Goal: Transaction & Acquisition: Obtain resource

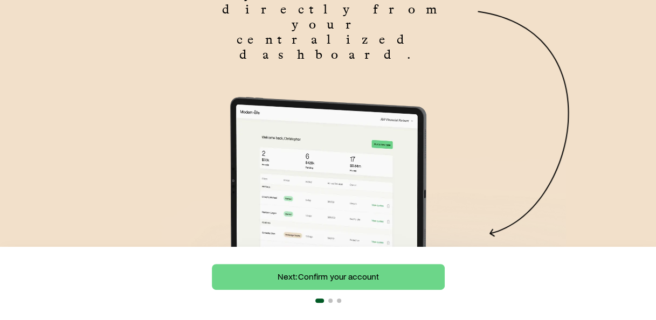
scroll to position [157, 0]
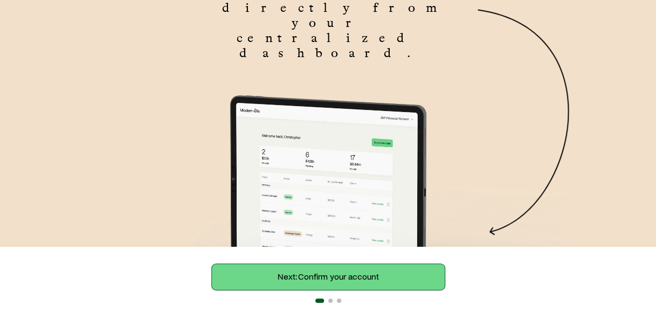
click at [388, 279] on link "Next: Confirm your account" at bounding box center [328, 277] width 233 height 26
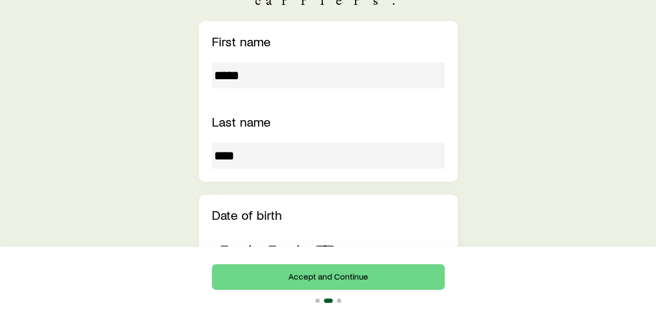
scroll to position [237, 0]
click at [232, 235] on input "dateOfBirth" at bounding box center [225, 248] width 26 height 26
type input "**"
type input "****"
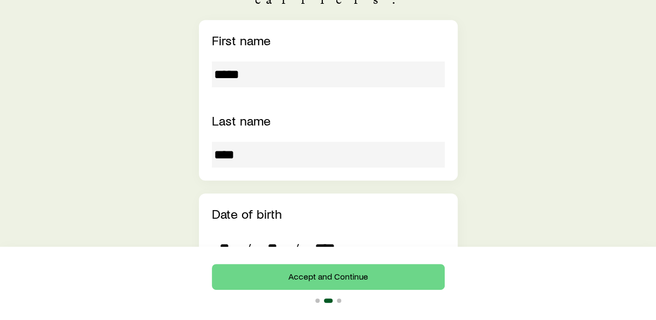
type input "*"
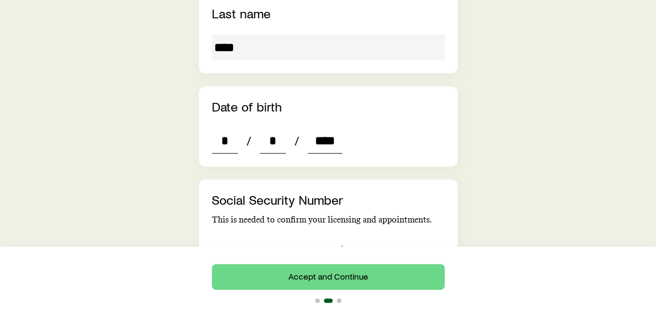
scroll to position [346, 0]
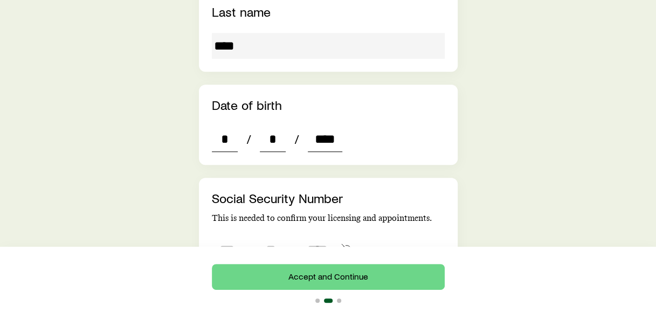
type input "****"
click at [232, 237] on input "tel" at bounding box center [227, 250] width 30 height 26
type input "***"
type input "**"
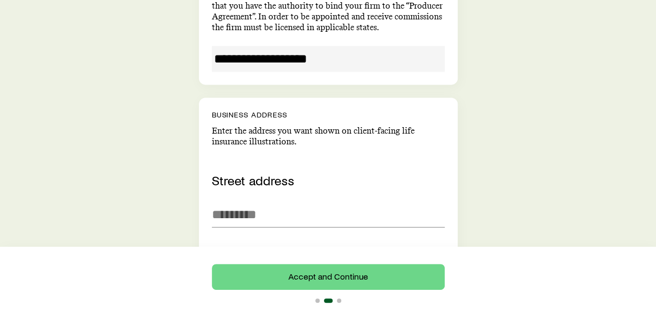
scroll to position [681, 0]
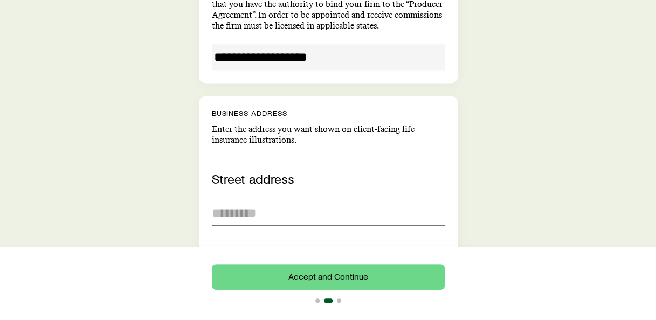
type input "****"
click at [238, 200] on input at bounding box center [328, 213] width 233 height 26
type input "***"
type input "**"
type input "**********"
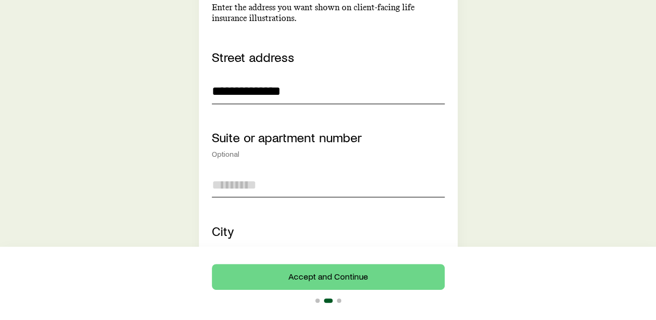
scroll to position [813, 0]
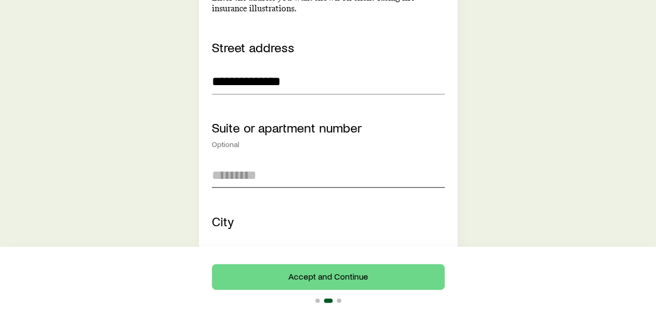
type input "**********"
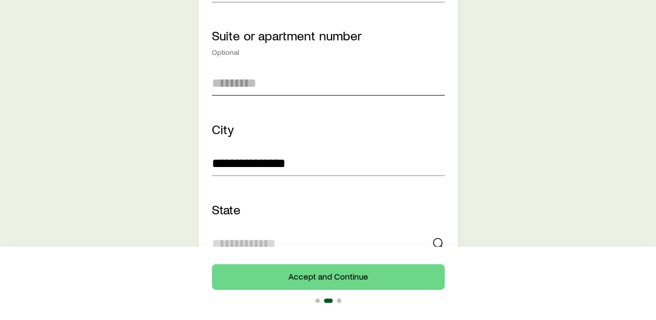
scroll to position [905, 0]
click at [244, 230] on input at bounding box center [328, 243] width 233 height 26
type input "**"
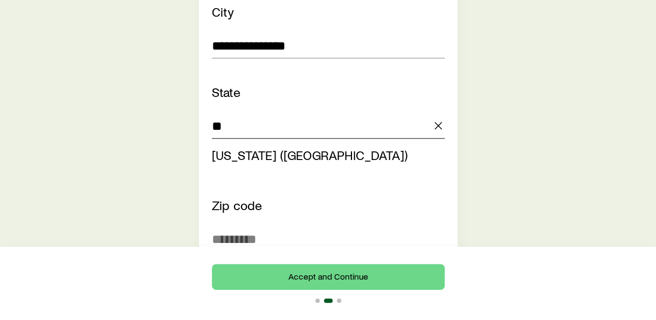
scroll to position [1026, 0]
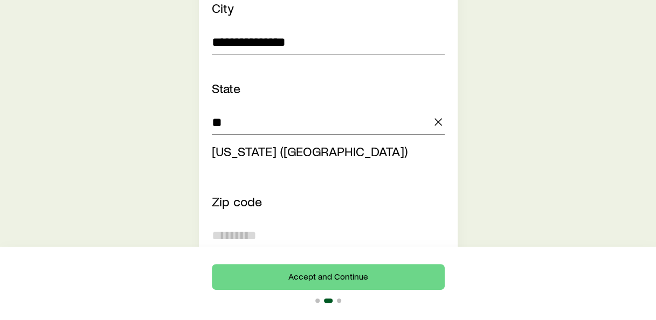
type input "**********"
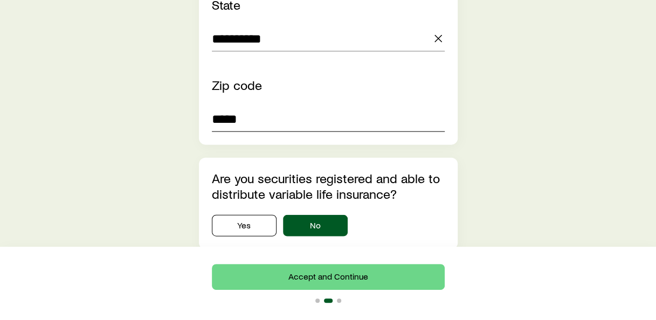
scroll to position [1112, 0]
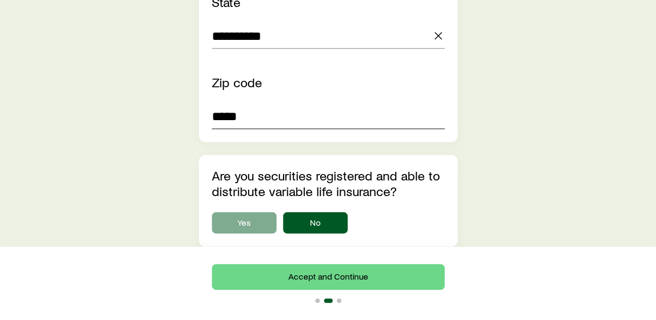
type input "*****"
click at [256, 212] on button "Yes" at bounding box center [244, 223] width 65 height 22
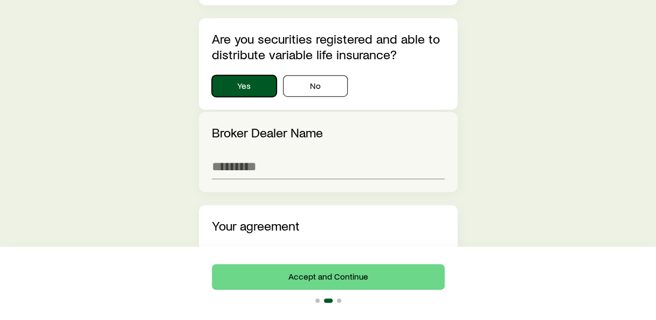
scroll to position [1258, 0]
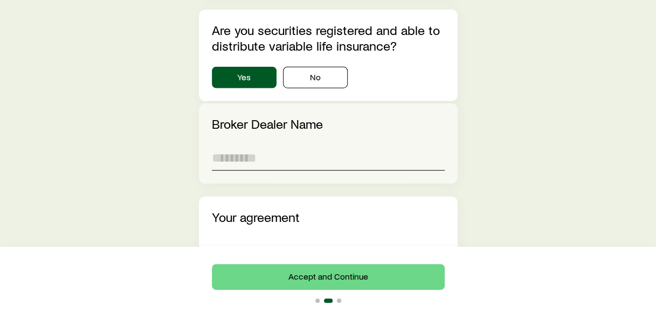
click at [261, 145] on input at bounding box center [328, 158] width 233 height 26
type input "**********"
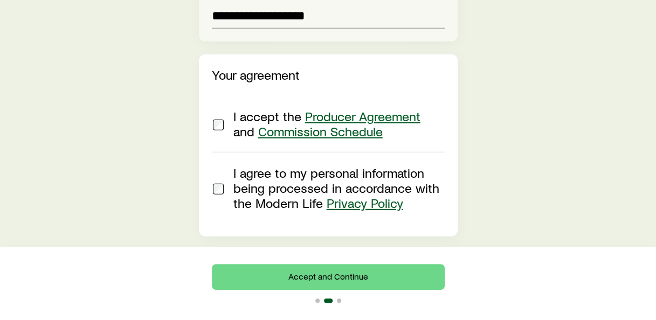
scroll to position [1426, 0]
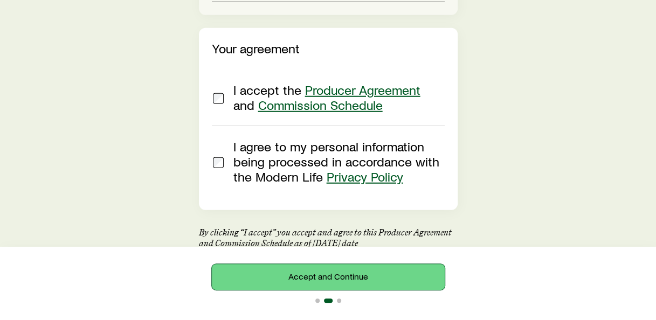
click at [333, 277] on button "Accept and Continue" at bounding box center [328, 277] width 233 height 26
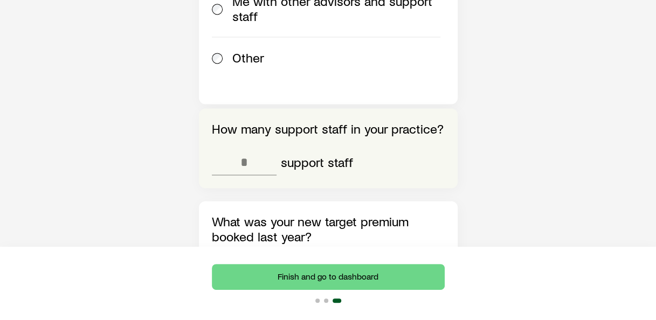
scroll to position [735, 0]
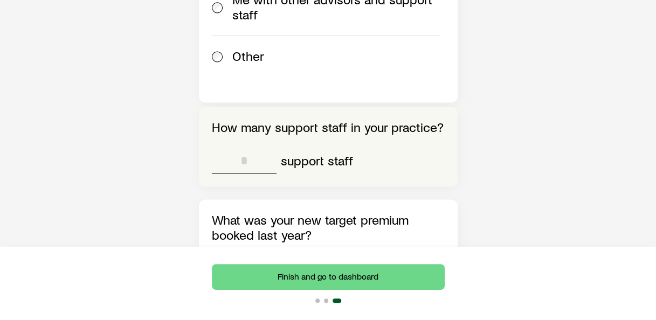
click at [237, 148] on input "tel" at bounding box center [244, 161] width 65 height 26
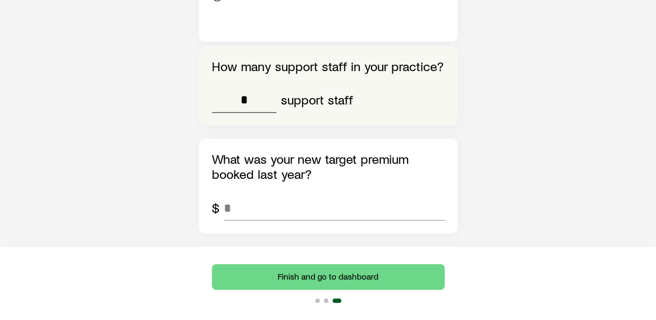
scroll to position [800, 0]
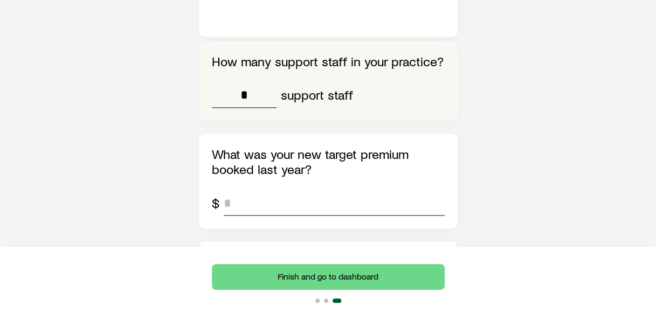
type input "*"
click at [251, 190] on input "tel" at bounding box center [334, 203] width 221 height 26
type input "*******"
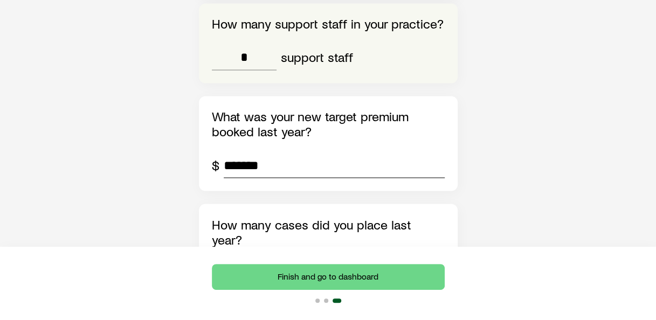
scroll to position [840, 0]
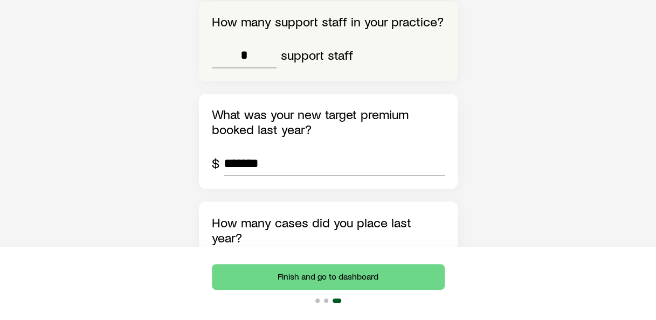
type input "**"
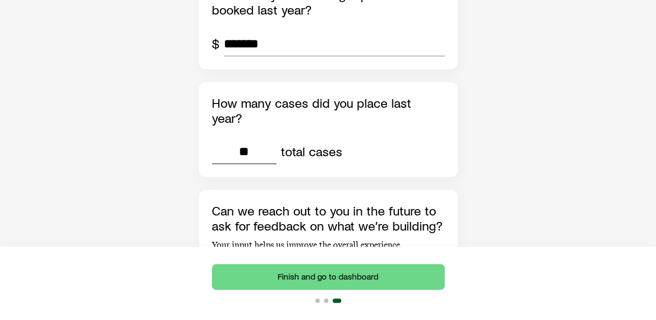
scroll to position [960, 0]
click at [252, 267] on button "Yes" at bounding box center [244, 278] width 65 height 22
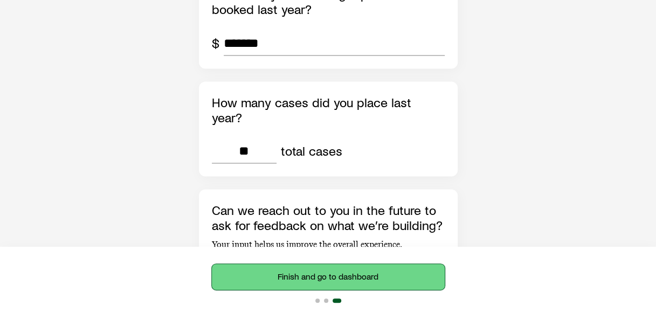
click at [325, 267] on button "Finish and go to dashboard" at bounding box center [328, 277] width 233 height 26
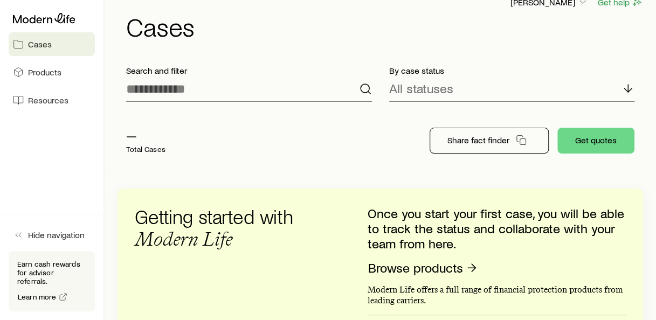
scroll to position [18, 0]
click at [596, 141] on button "Get quotes" at bounding box center [596, 140] width 77 height 26
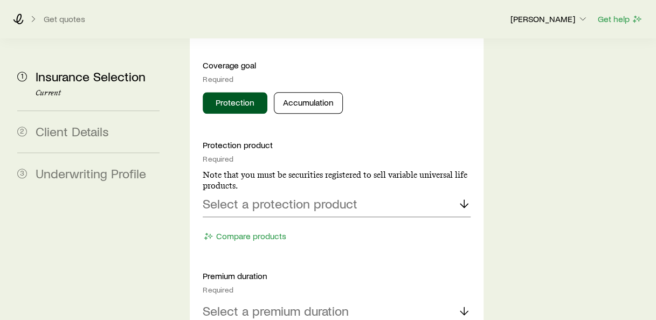
scroll to position [521, 0]
click at [299, 196] on p "Select a protection product" at bounding box center [280, 203] width 155 height 15
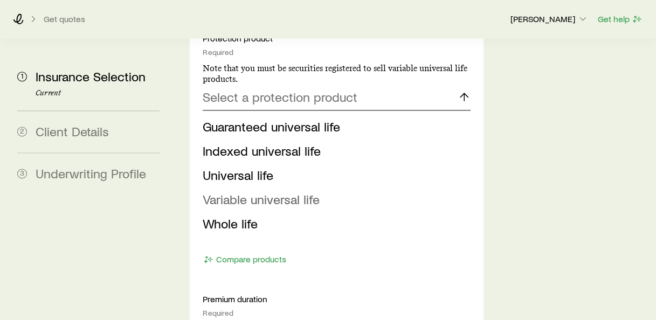
scroll to position [614, 0]
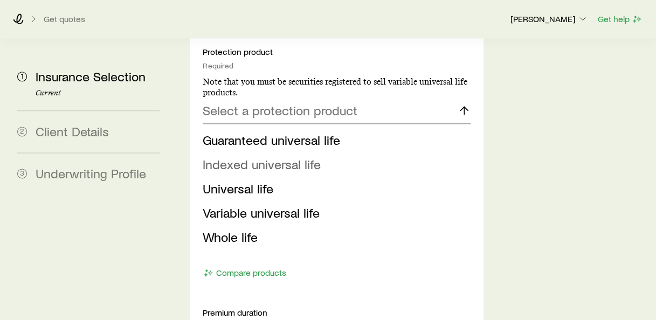
click at [312, 156] on span "Indexed universal life" at bounding box center [262, 164] width 118 height 16
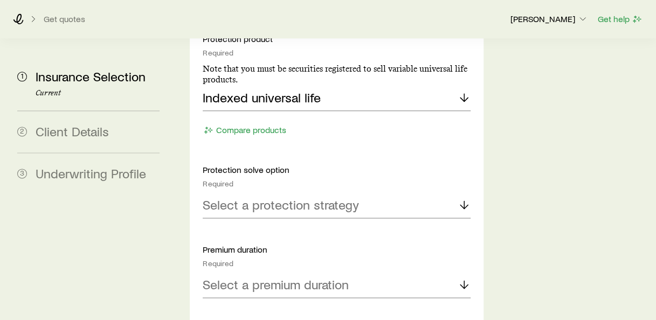
scroll to position [654, 0]
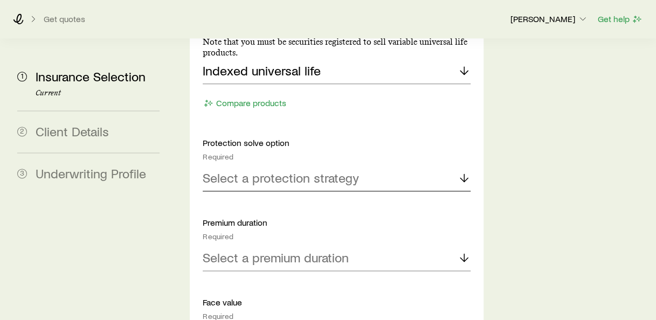
click at [339, 170] on p "Select a protection strategy" at bounding box center [281, 177] width 156 height 15
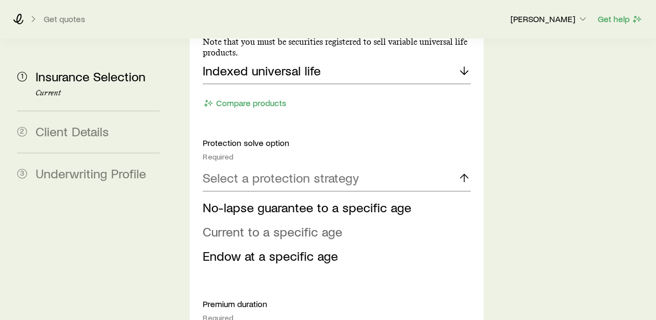
click at [286, 224] on span "Current to a specific age" at bounding box center [273, 232] width 140 height 16
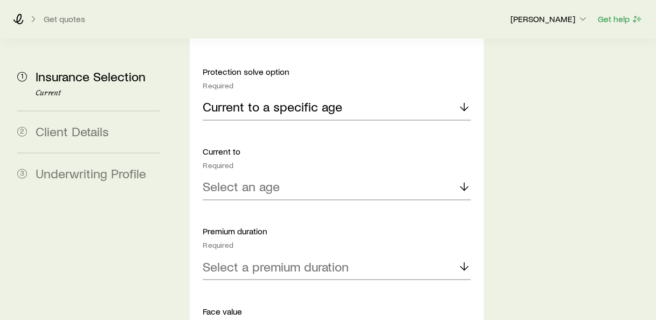
scroll to position [727, 0]
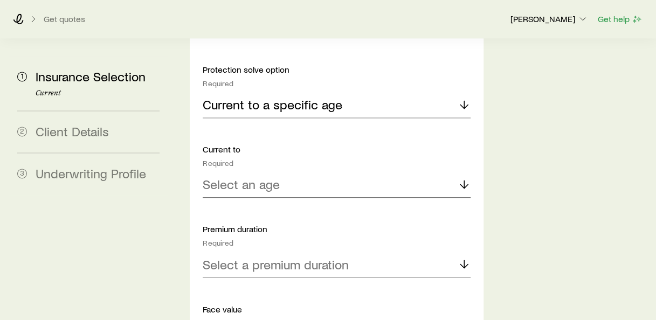
click at [278, 172] on div "Select an age" at bounding box center [336, 185] width 267 height 26
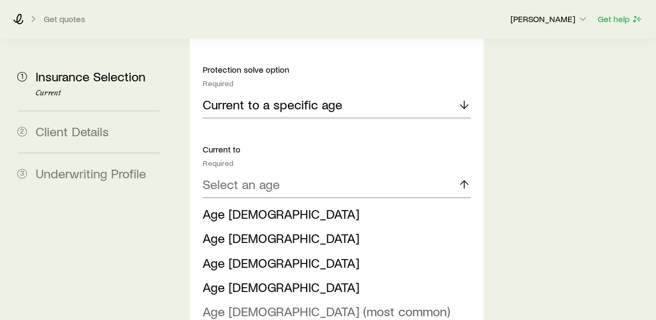
click at [242, 303] on span "Age [DEMOGRAPHIC_DATA] (most common)" at bounding box center [327, 311] width 248 height 16
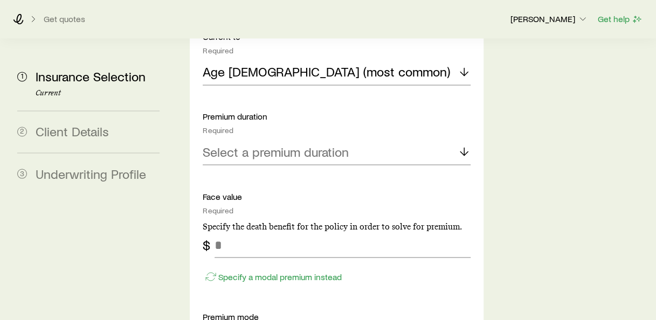
scroll to position [840, 0]
click at [329, 143] on p "Select a premium duration" at bounding box center [276, 150] width 146 height 15
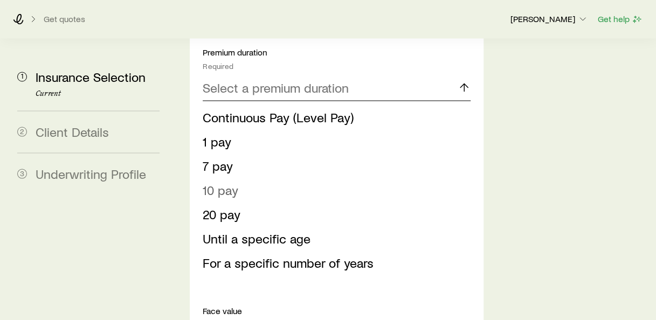
scroll to position [908, 0]
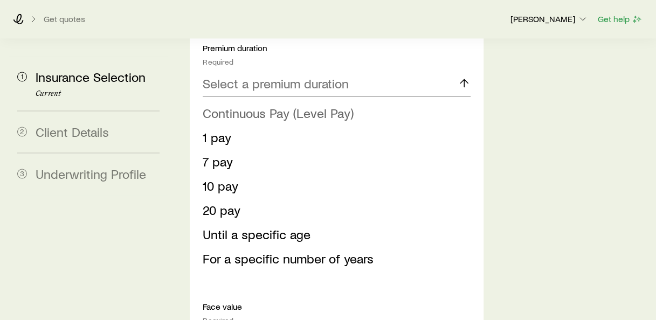
click at [231, 105] on span "Continuous Pay (Level Pay)" at bounding box center [278, 113] width 151 height 16
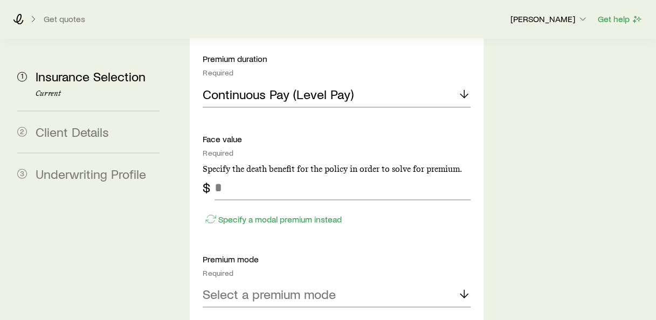
scroll to position [897, 0]
click at [317, 175] on input "tel" at bounding box center [343, 188] width 256 height 26
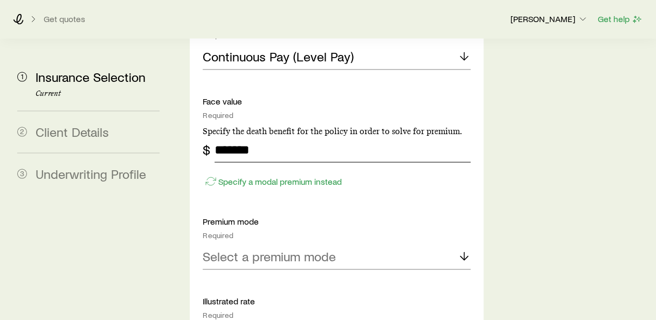
scroll to position [940, 0]
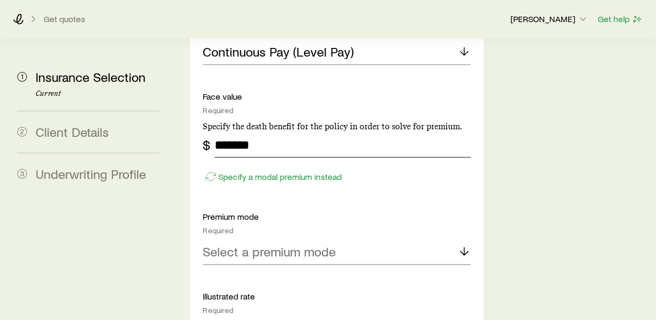
type input "*******"
click at [322, 244] on p "Select a premium mode" at bounding box center [269, 251] width 133 height 15
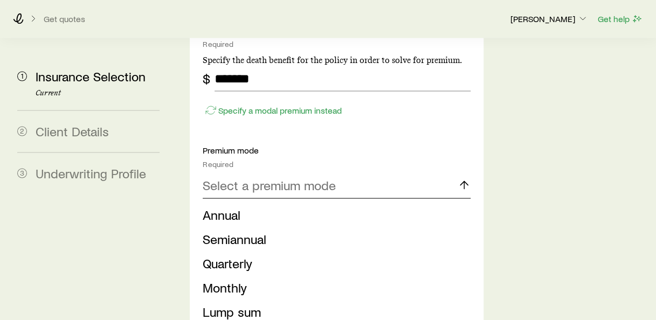
scroll to position [1014, 0]
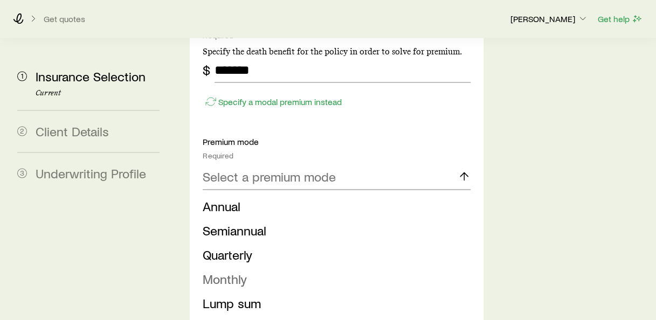
click at [232, 271] on span "Monthly" at bounding box center [225, 279] width 44 height 16
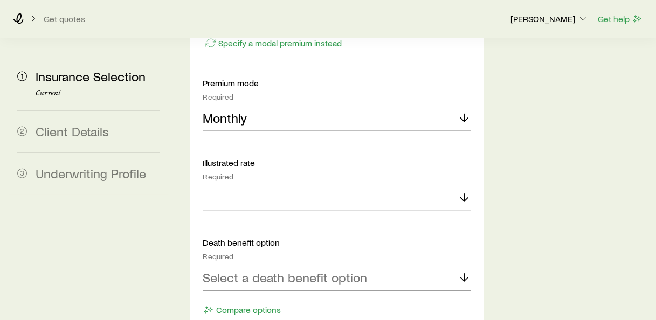
scroll to position [1080, 0]
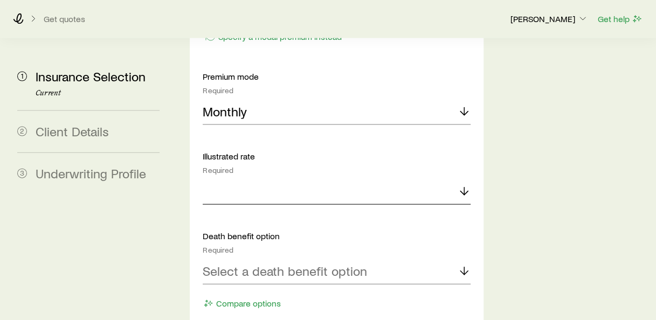
click at [272, 179] on div at bounding box center [336, 192] width 267 height 26
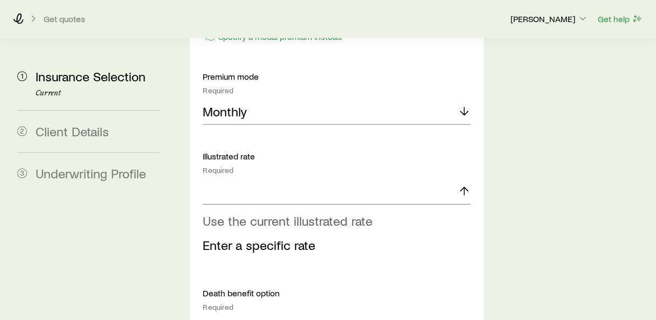
click at [284, 213] on span "Use the current illustrated rate" at bounding box center [288, 221] width 170 height 16
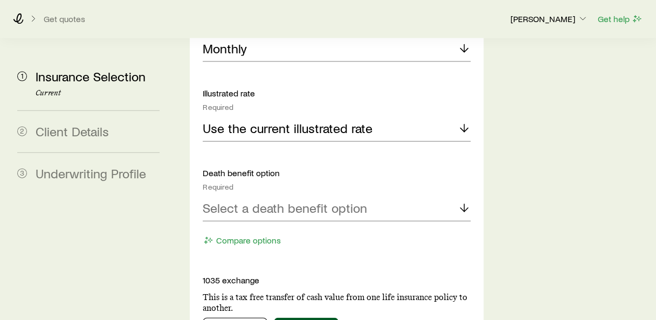
scroll to position [1145, 0]
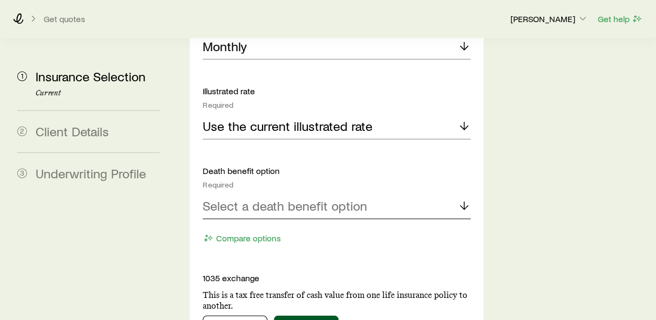
click at [284, 198] on p "Select a death benefit option" at bounding box center [285, 205] width 164 height 15
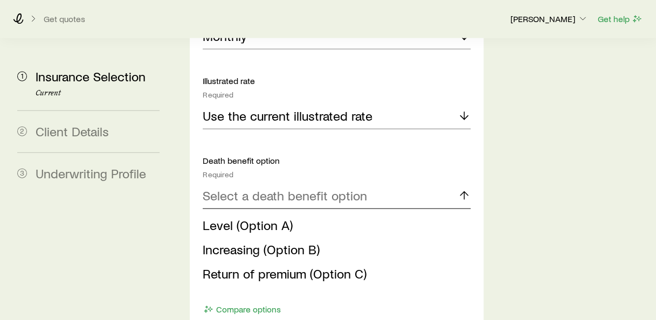
scroll to position [1156, 0]
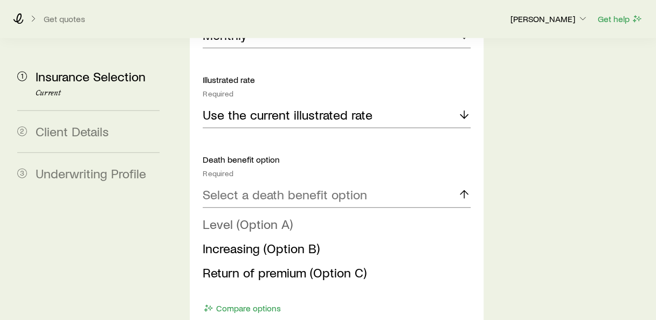
click at [270, 216] on span "Level (Option A)" at bounding box center [248, 224] width 90 height 16
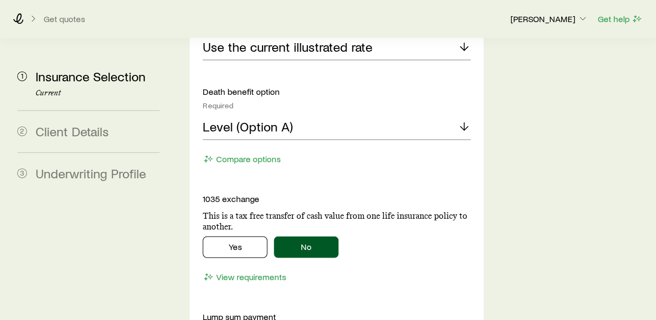
scroll to position [1243, 0]
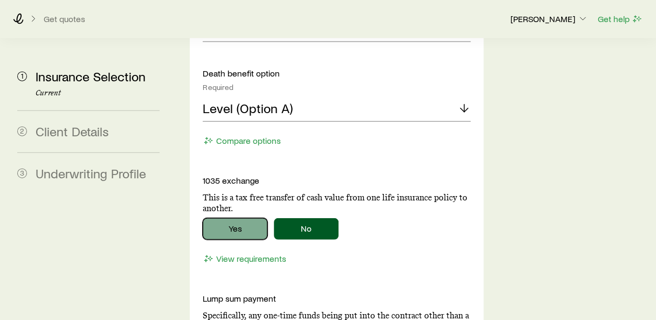
click at [235, 218] on button "Yes" at bounding box center [235, 229] width 65 height 22
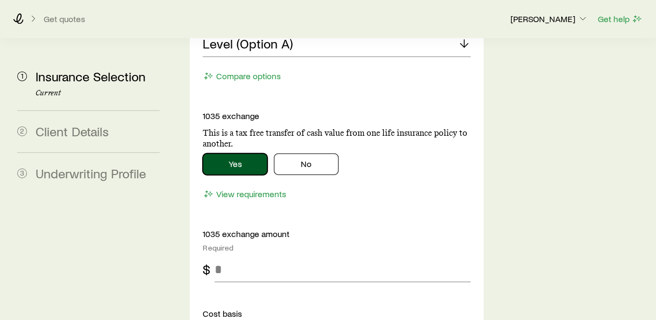
scroll to position [1310, 0]
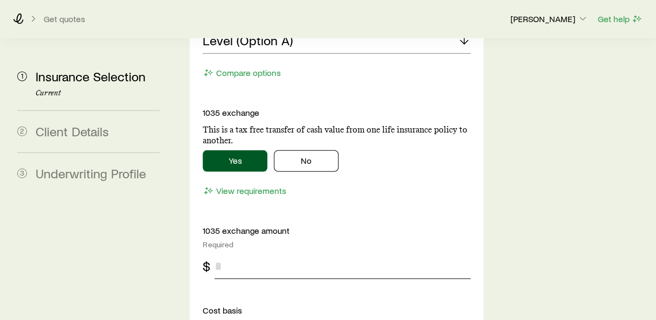
click at [271, 253] on input "tel" at bounding box center [343, 266] width 256 height 26
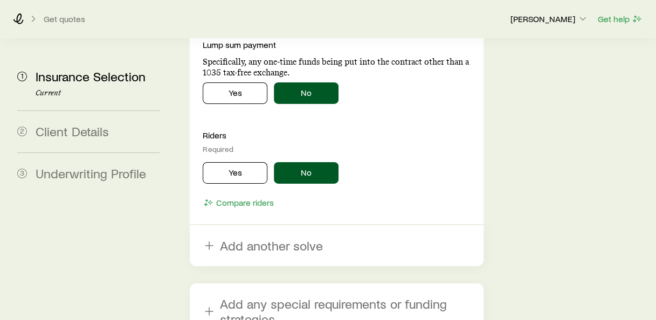
scroll to position [1702, 0]
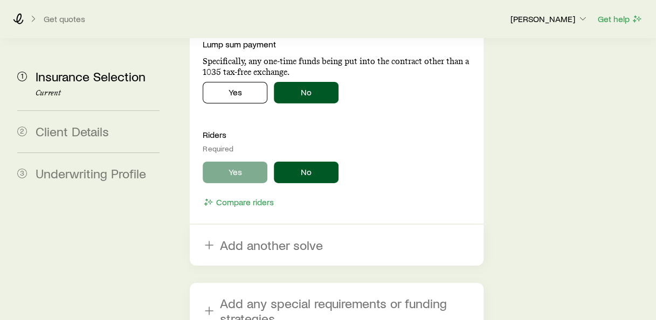
type input "*****"
click at [251, 162] on button "Yes" at bounding box center [235, 173] width 65 height 22
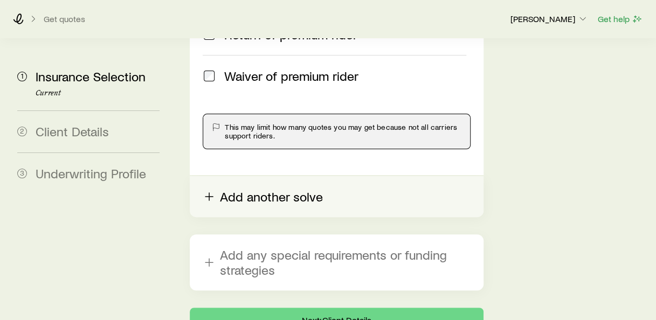
scroll to position [2019, 0]
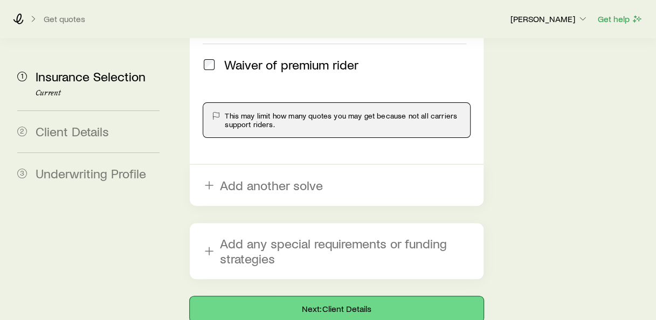
click at [354, 297] on button "Next: Client Details" at bounding box center [336, 310] width 293 height 26
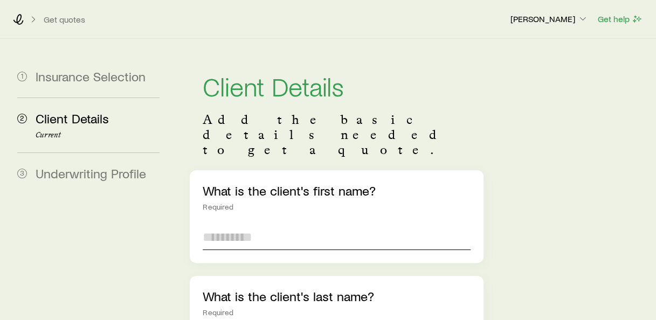
click at [327, 224] on input "text" at bounding box center [336, 237] width 267 height 26
type input "*****"
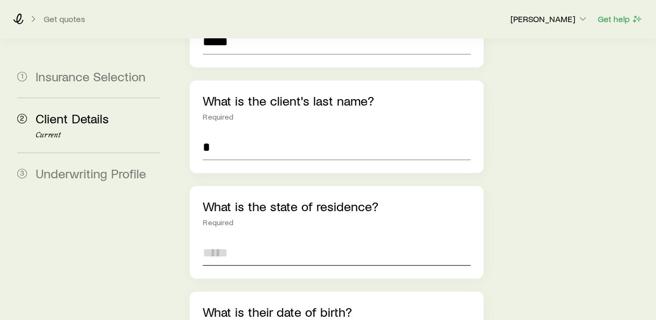
scroll to position [193, 0]
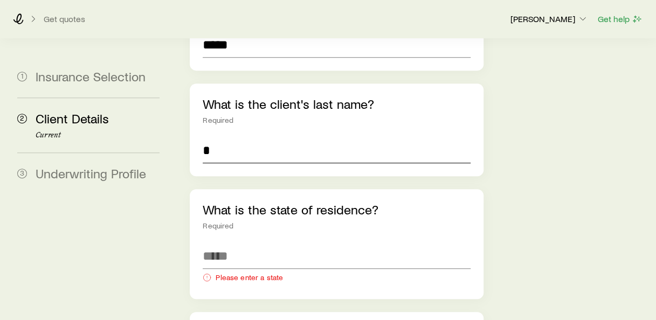
click at [243, 138] on input "*" at bounding box center [336, 151] width 267 height 26
type input "*****"
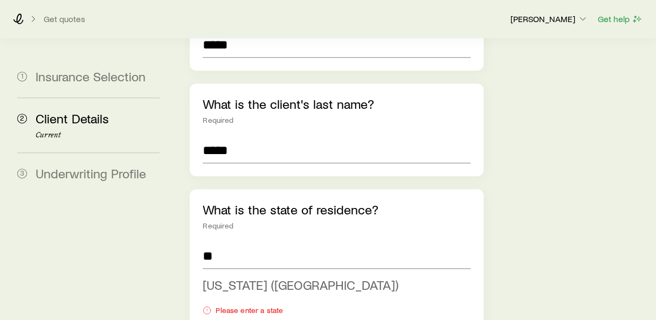
click at [214, 277] on span "[US_STATE] ([GEOGRAPHIC_DATA])" at bounding box center [301, 285] width 196 height 16
type input "**********"
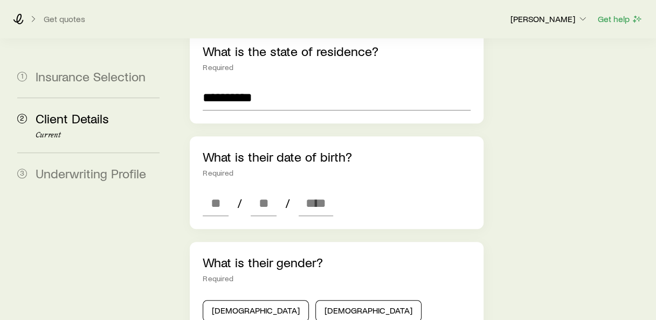
scroll to position [352, 0]
click at [217, 190] on input at bounding box center [216, 203] width 26 height 26
type input "**"
type input "****"
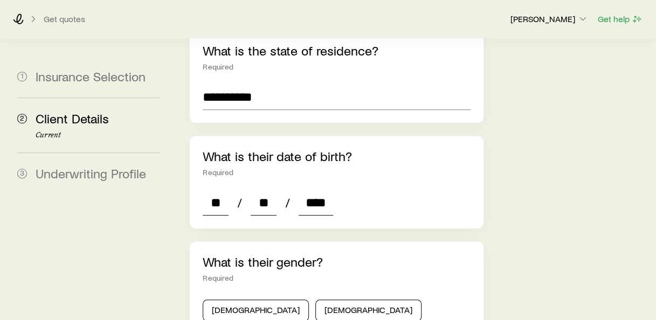
type input "*"
type input "****"
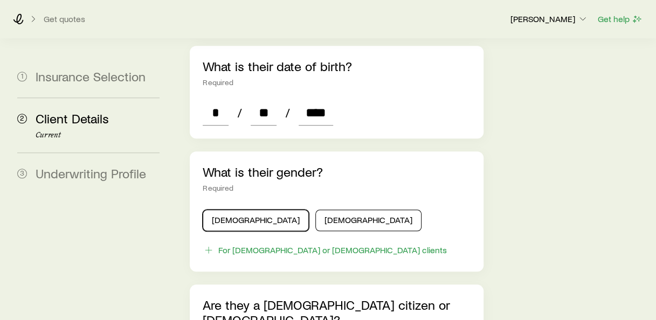
scroll to position [443, 0]
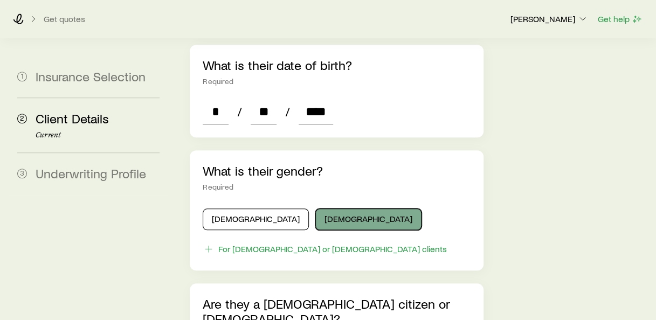
click at [315, 209] on button "[DEMOGRAPHIC_DATA]" at bounding box center [368, 220] width 106 height 22
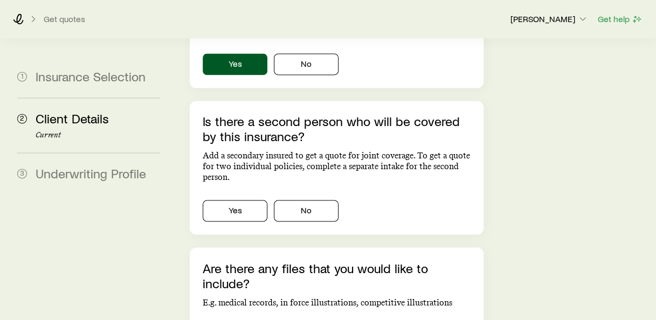
scroll to position [737, 0]
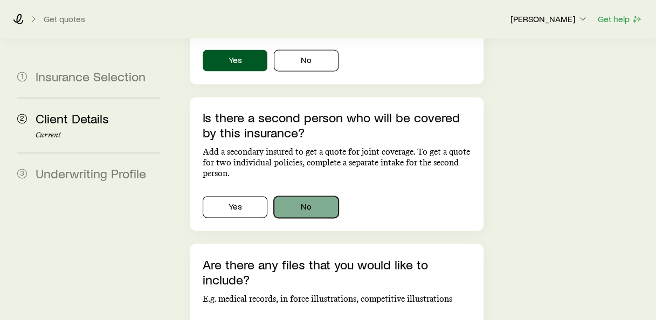
click at [293, 196] on button "No" at bounding box center [306, 207] width 65 height 22
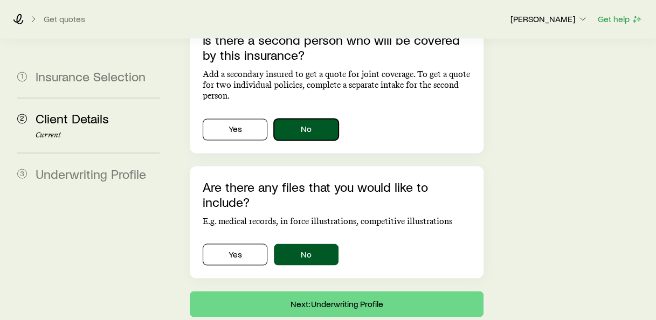
scroll to position [827, 0]
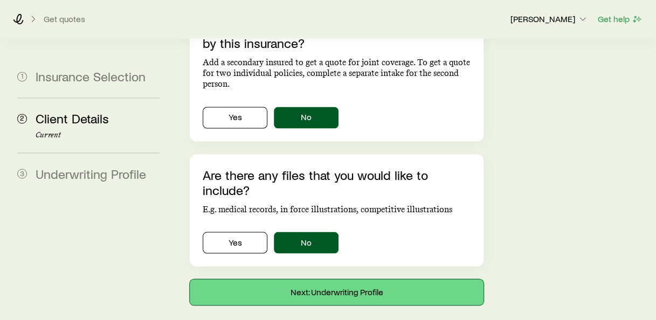
click at [326, 279] on button "Next: Underwriting Profile" at bounding box center [336, 292] width 293 height 26
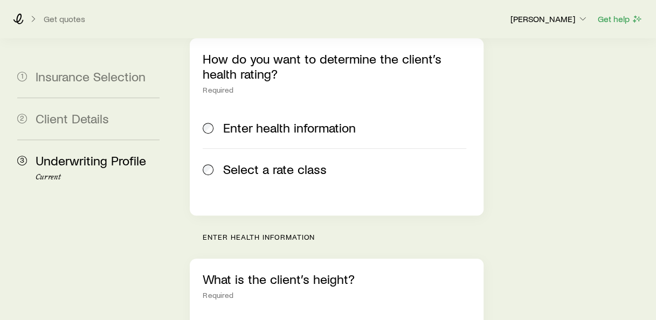
scroll to position [178, 0]
click at [285, 161] on span "Select a rate class" at bounding box center [275, 168] width 104 height 15
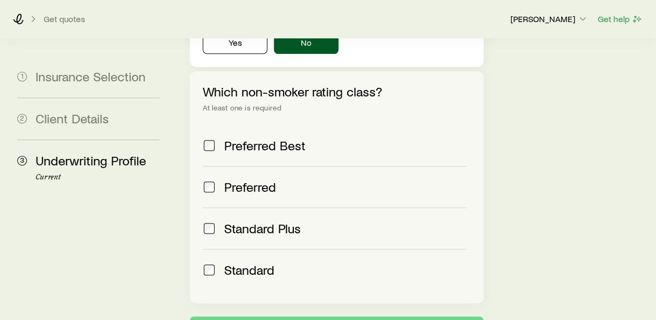
scroll to position [463, 0]
click at [221, 138] on div "Preferred Best" at bounding box center [334, 145] width 263 height 15
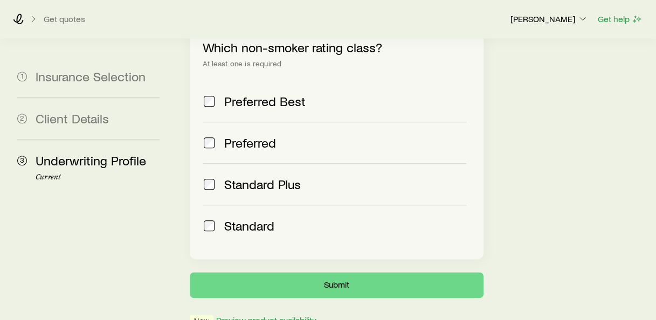
scroll to position [513, 0]
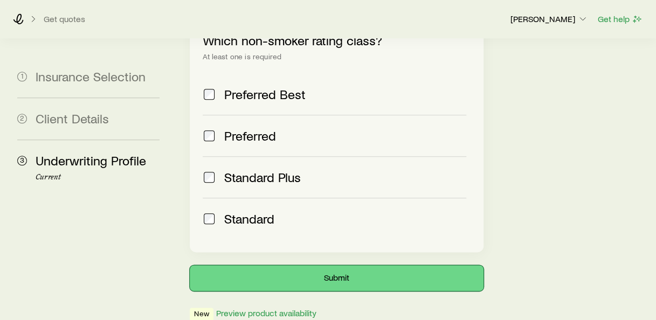
click at [358, 265] on button "Submit" at bounding box center [336, 278] width 293 height 26
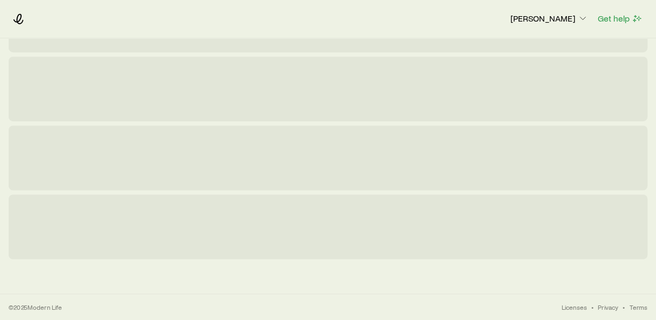
scroll to position [0, 0]
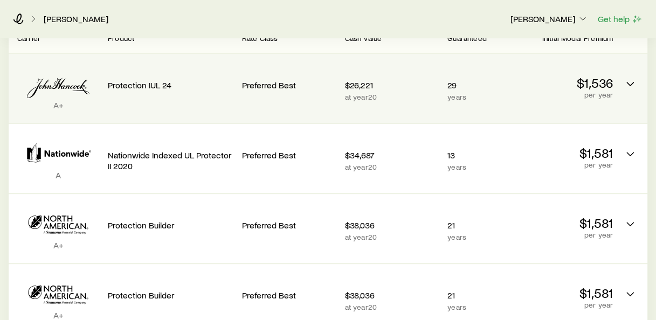
scroll to position [189, 0]
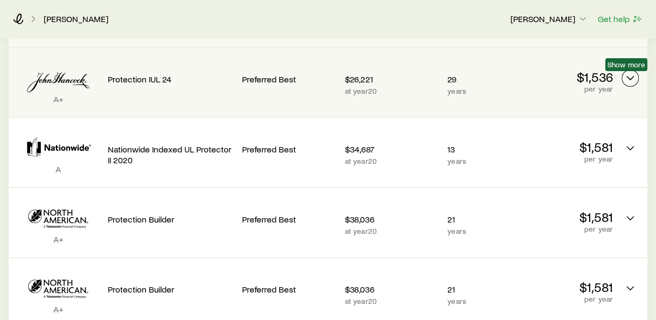
click at [631, 74] on icon "Permanent quotes" at bounding box center [630, 78] width 13 height 13
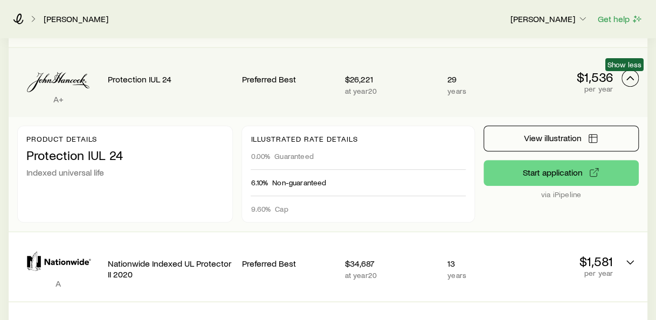
click at [631, 74] on icon "Permanent quotes" at bounding box center [630, 78] width 13 height 13
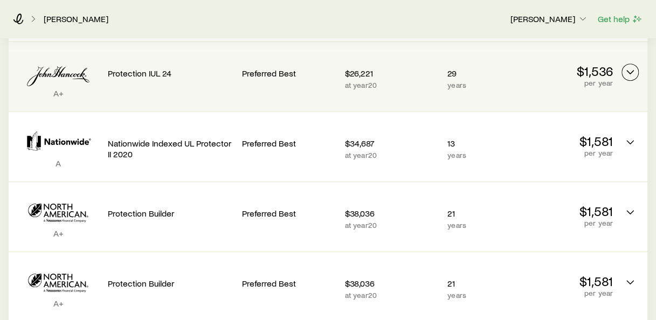
scroll to position [200, 0]
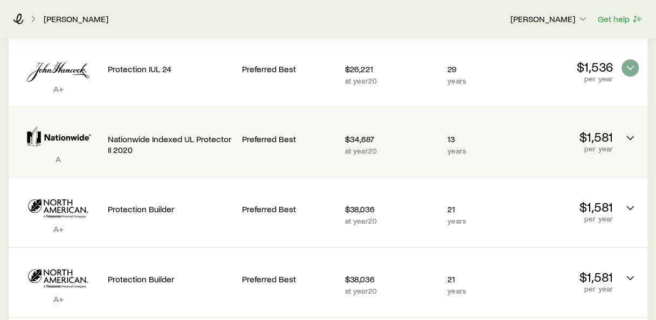
click at [295, 135] on p "Preferred Best" at bounding box center [289, 139] width 94 height 11
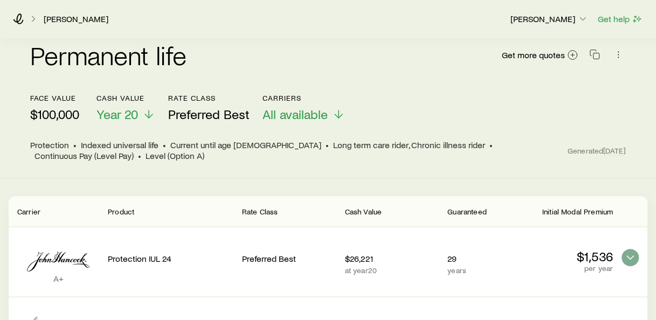
scroll to position [0, 0]
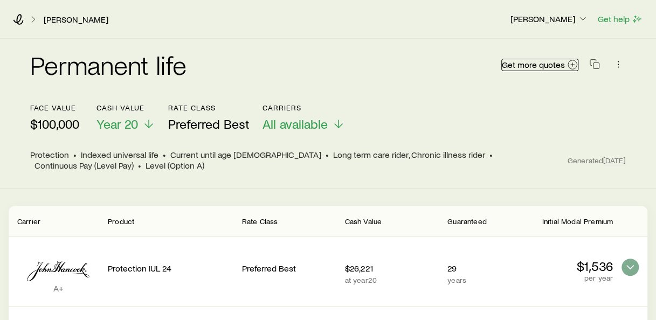
click at [528, 67] on span "Get more quotes" at bounding box center [533, 64] width 63 height 9
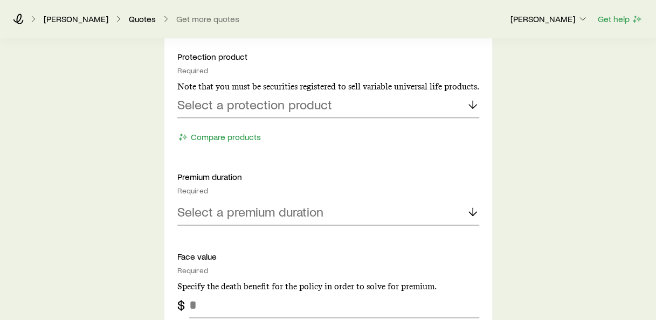
scroll to position [521, 0]
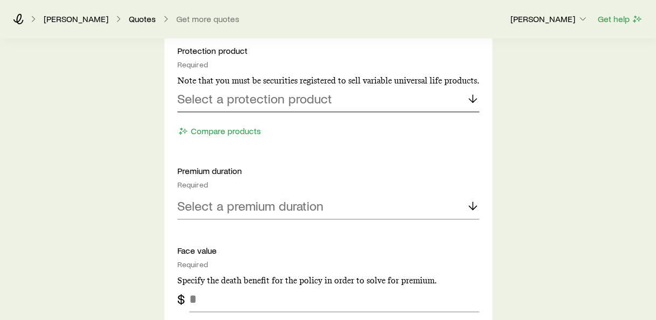
click at [307, 101] on p "Select a protection product" at bounding box center [254, 98] width 155 height 15
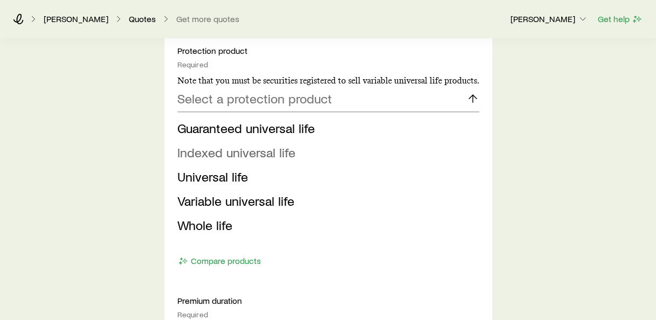
click at [264, 155] on span "Indexed universal life" at bounding box center [236, 153] width 118 height 16
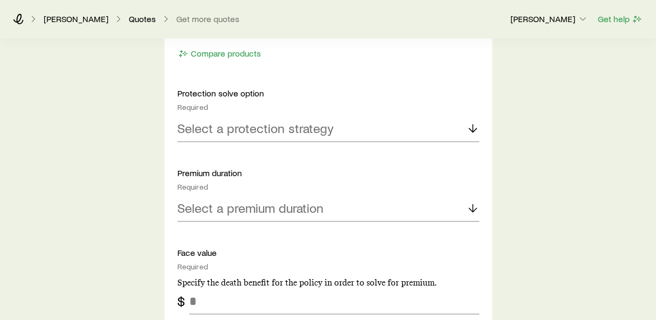
scroll to position [600, 0]
click at [266, 128] on p "Select a protection strategy" at bounding box center [255, 127] width 156 height 15
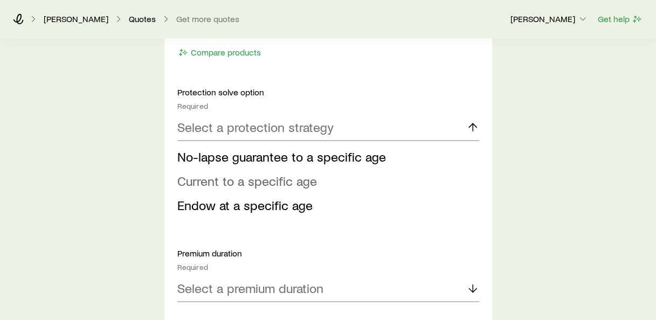
click at [247, 183] on span "Current to a specific age" at bounding box center [247, 181] width 140 height 16
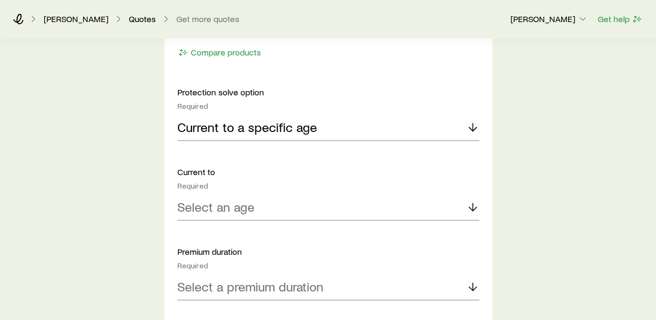
scroll to position [622, 0]
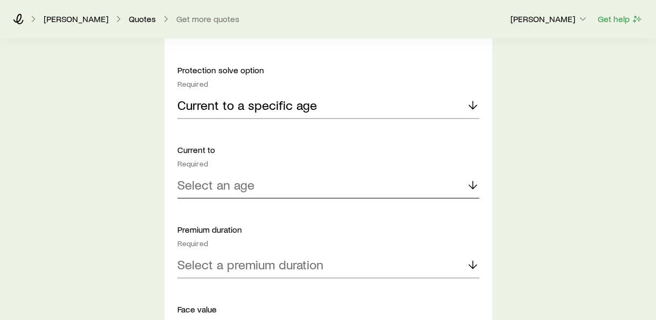
click at [239, 186] on p "Select an age" at bounding box center [215, 184] width 77 height 15
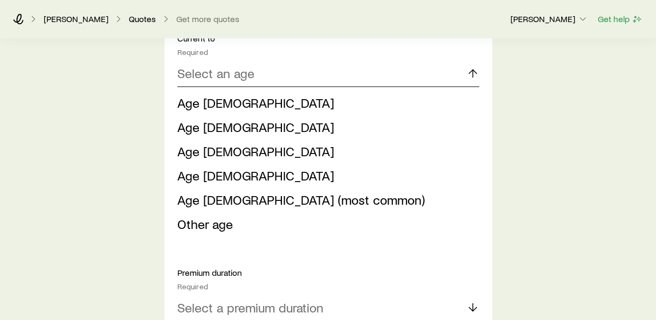
scroll to position [734, 0]
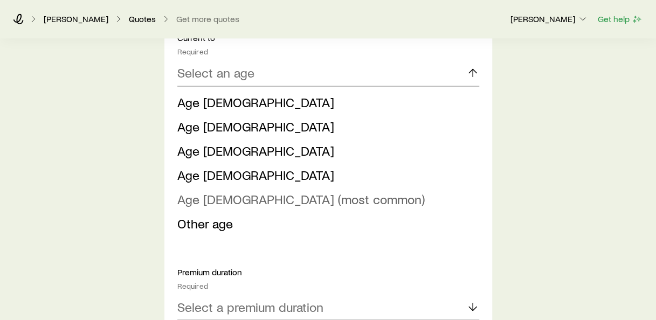
click at [242, 200] on span "Age [DEMOGRAPHIC_DATA] (most common)" at bounding box center [301, 199] width 248 height 16
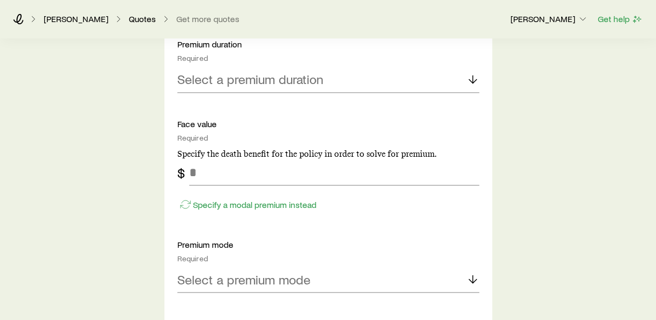
scroll to position [835, 0]
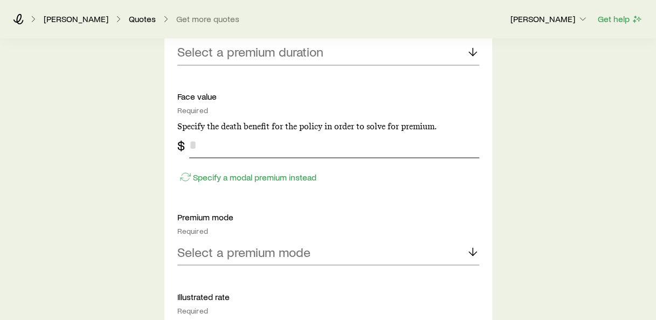
click at [228, 153] on input "tel" at bounding box center [334, 145] width 290 height 26
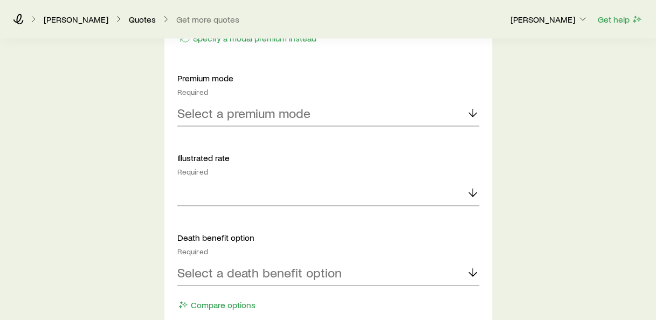
scroll to position [976, 0]
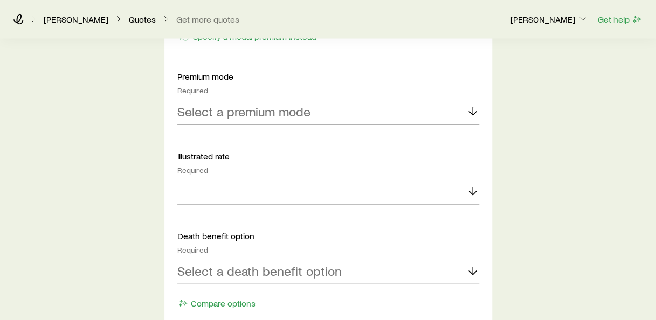
type input "*******"
click at [234, 107] on p "Select a premium mode" at bounding box center [243, 111] width 133 height 15
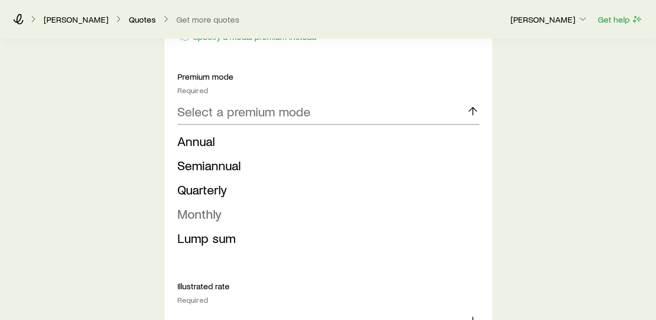
click at [214, 208] on span "Monthly" at bounding box center [199, 213] width 44 height 16
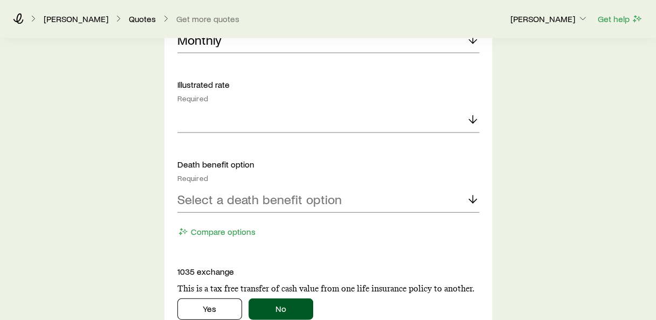
scroll to position [1049, 0]
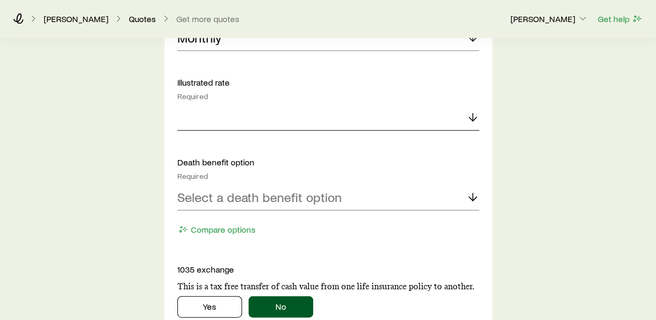
click at [215, 123] on div at bounding box center [328, 118] width 302 height 26
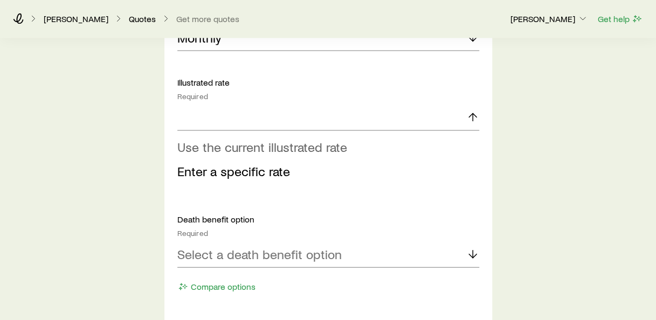
click at [226, 147] on span "Use the current illustrated rate" at bounding box center [262, 147] width 170 height 16
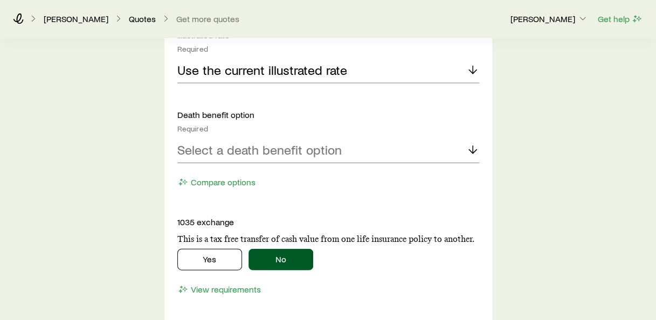
scroll to position [1097, 0]
click at [226, 147] on p "Select a death benefit option" at bounding box center [259, 149] width 164 height 15
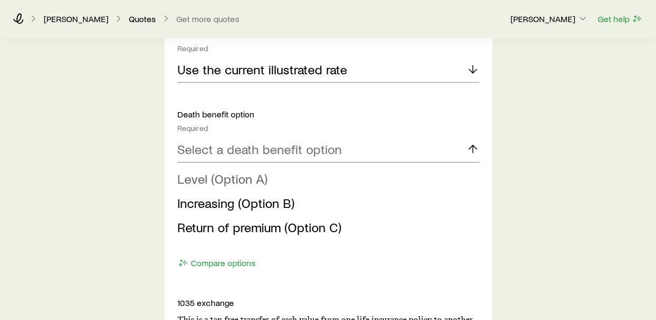
click at [232, 184] on span "Level (Option A)" at bounding box center [222, 179] width 90 height 16
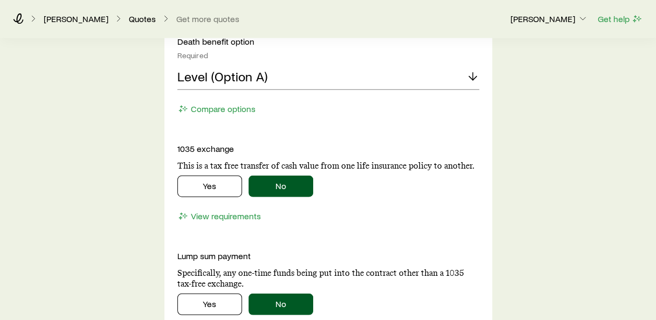
scroll to position [1174, 0]
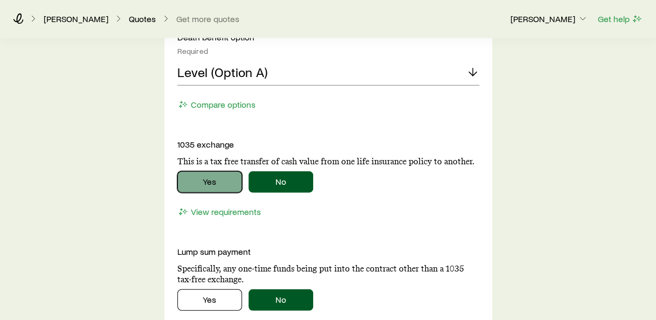
click at [214, 184] on button "Yes" at bounding box center [209, 182] width 65 height 22
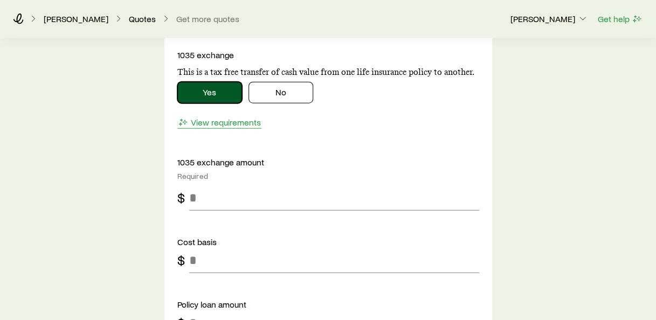
scroll to position [1264, 0]
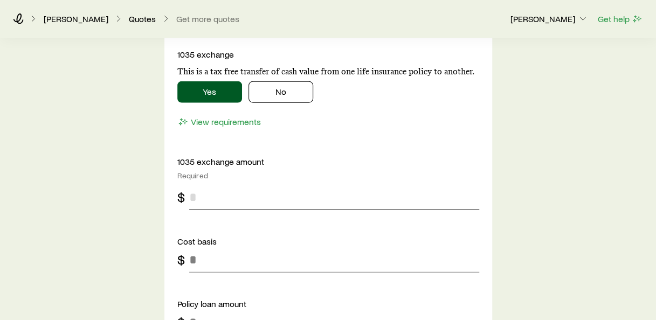
click at [218, 201] on input "tel" at bounding box center [334, 197] width 290 height 26
type input "*"
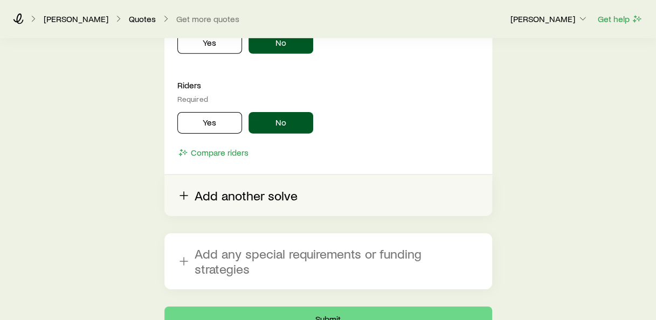
scroll to position [1692, 0]
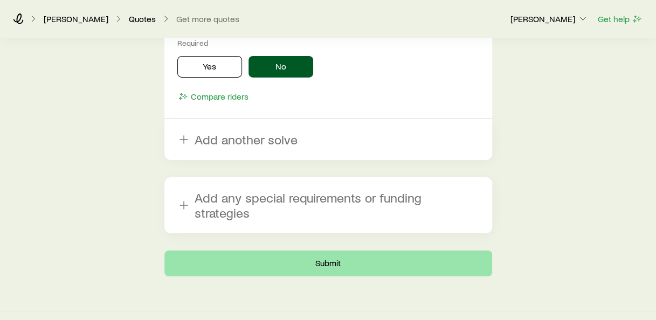
type input "*****"
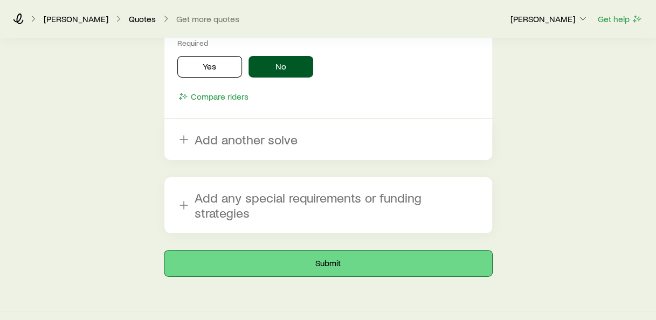
click at [306, 256] on button "Submit" at bounding box center [328, 264] width 328 height 26
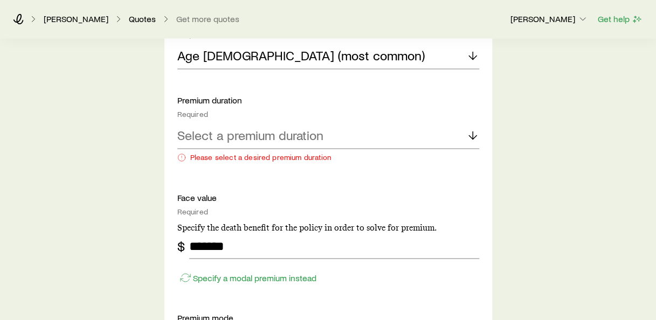
scroll to position [800, 0]
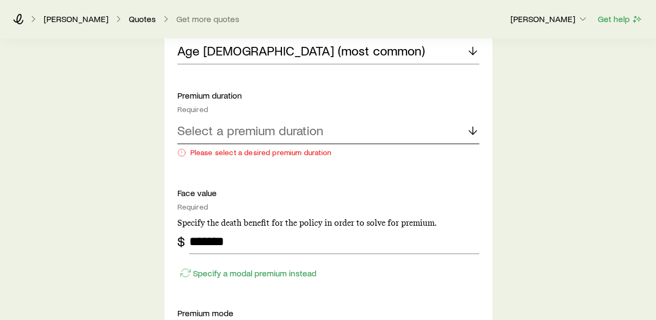
click at [332, 132] on div "Select a premium duration" at bounding box center [328, 131] width 302 height 26
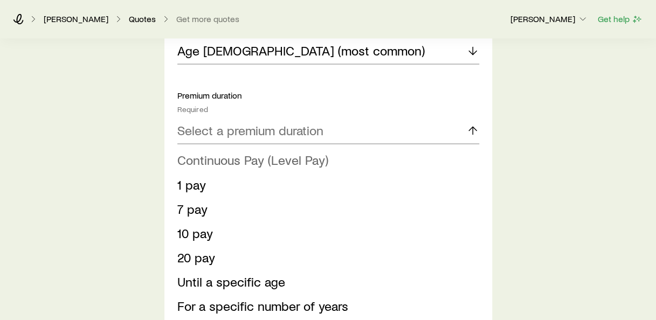
click at [234, 163] on span "Continuous Pay (Level Pay)" at bounding box center [252, 160] width 151 height 16
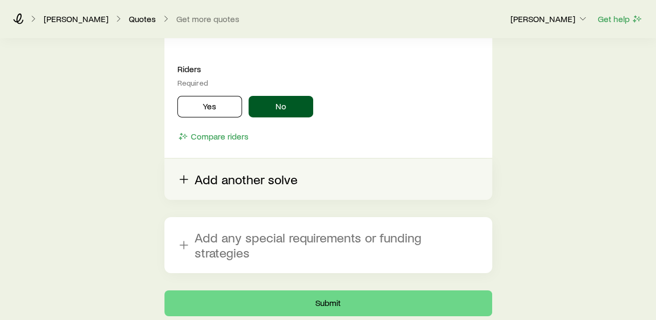
scroll to position [1736, 0]
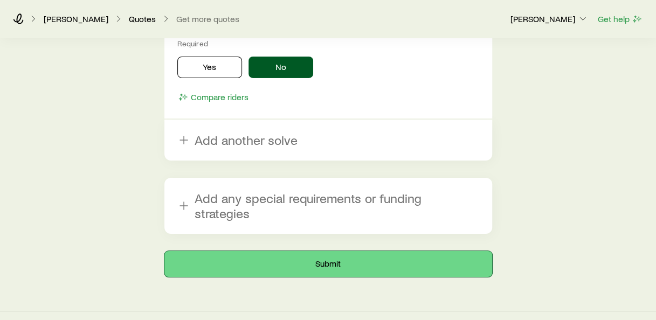
click at [332, 251] on button "Submit" at bounding box center [328, 264] width 328 height 26
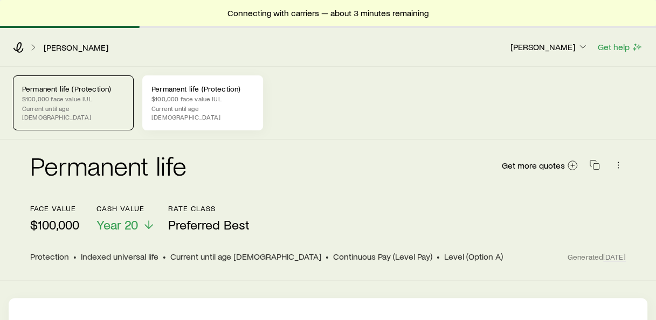
click at [195, 97] on p "$100,000 face value IUL" at bounding box center [203, 98] width 102 height 9
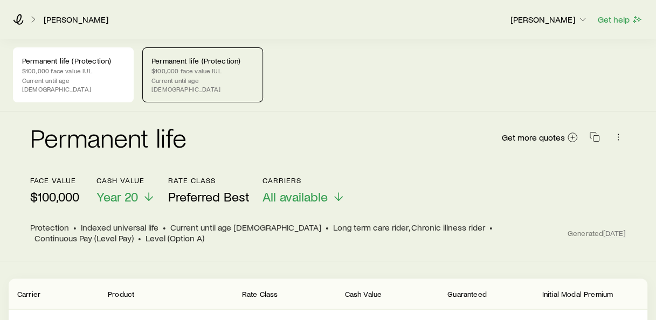
scroll to position [18, 0]
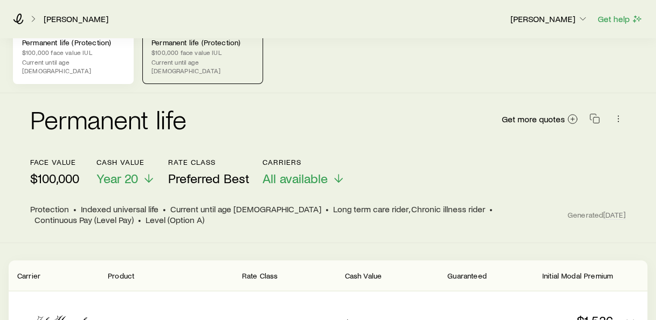
click at [101, 70] on div "Permanent life (Protection) $100,000 face value IUL Current until age [DEMOGRAP…" at bounding box center [73, 56] width 121 height 55
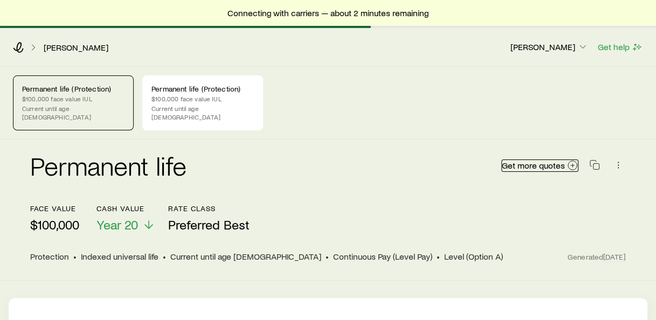
click at [544, 161] on span "Get more quotes" at bounding box center [533, 165] width 63 height 9
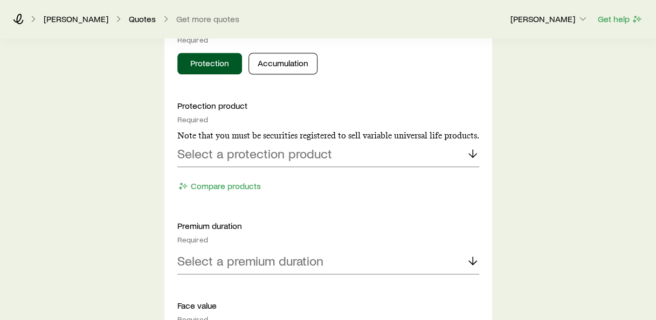
scroll to position [478, 0]
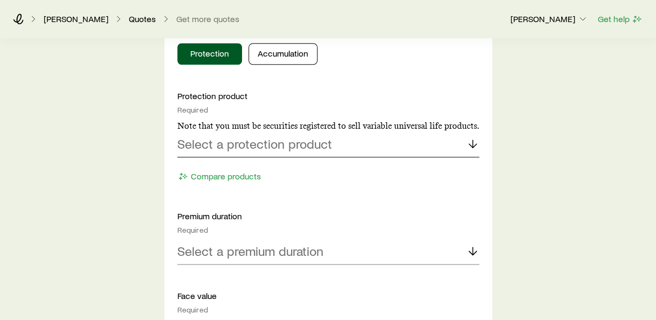
click at [260, 150] on div "Select a protection product" at bounding box center [328, 145] width 302 height 26
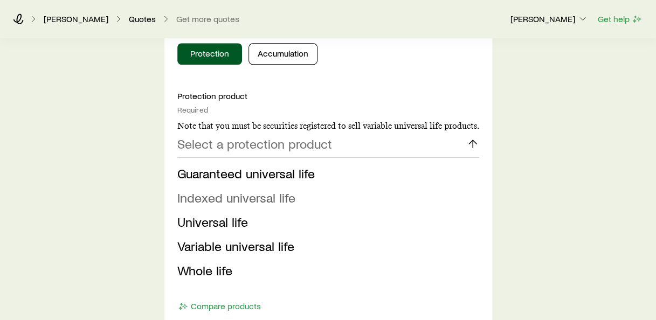
click at [252, 200] on span "Indexed universal life" at bounding box center [236, 198] width 118 height 16
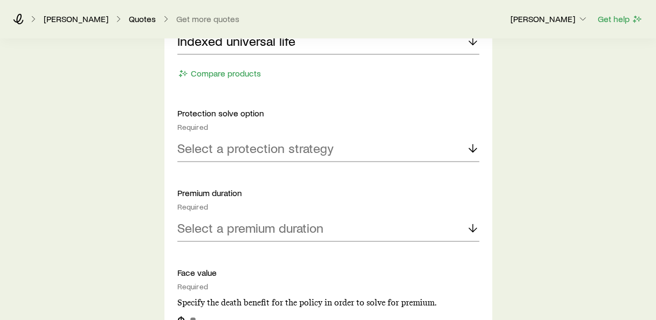
scroll to position [587, 0]
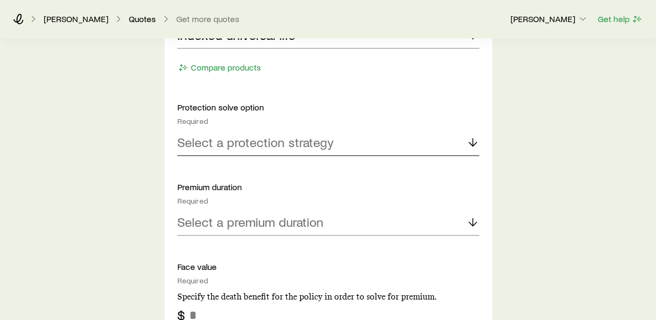
click at [256, 154] on div "Select a protection strategy" at bounding box center [328, 143] width 302 height 26
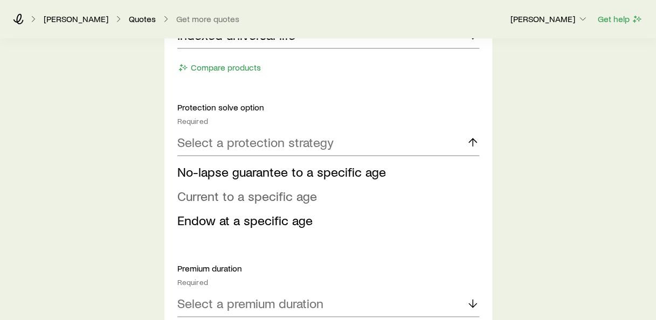
click at [244, 196] on span "Current to a specific age" at bounding box center [247, 196] width 140 height 16
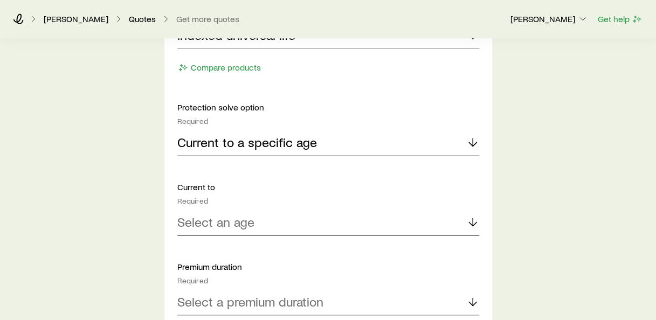
click at [224, 219] on p "Select an age" at bounding box center [215, 222] width 77 height 15
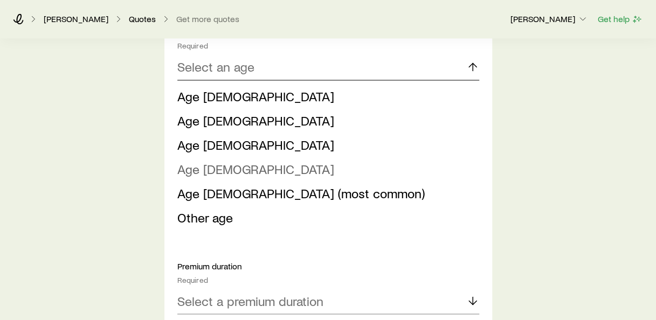
scroll to position [743, 0]
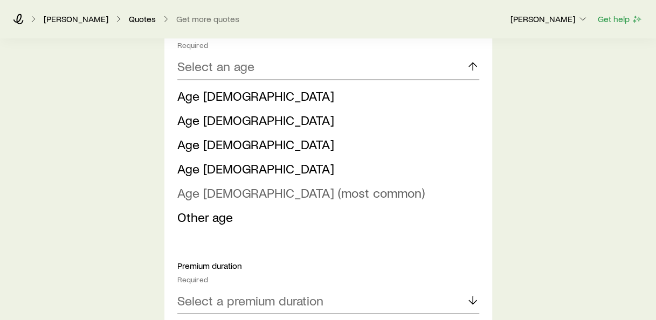
click at [239, 195] on span "Age [DEMOGRAPHIC_DATA] (most common)" at bounding box center [301, 193] width 248 height 16
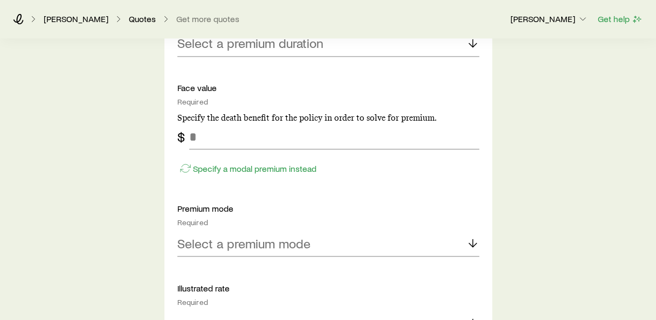
scroll to position [847, 0]
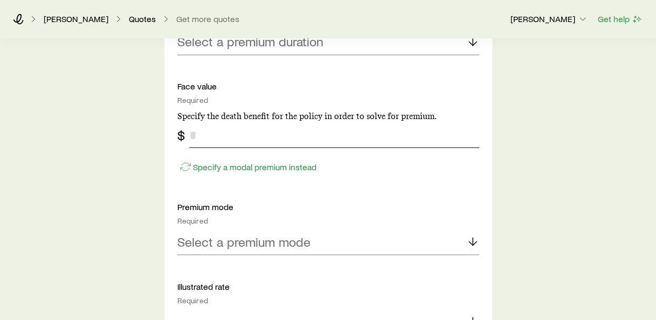
click at [214, 137] on input "tel" at bounding box center [334, 135] width 290 height 26
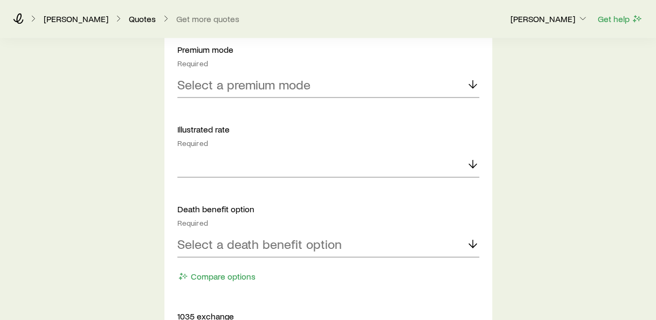
scroll to position [1010, 0]
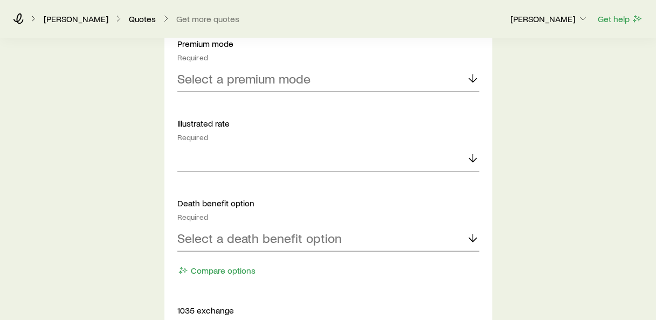
type input "*******"
click at [230, 74] on p "Select a premium mode" at bounding box center [243, 78] width 133 height 15
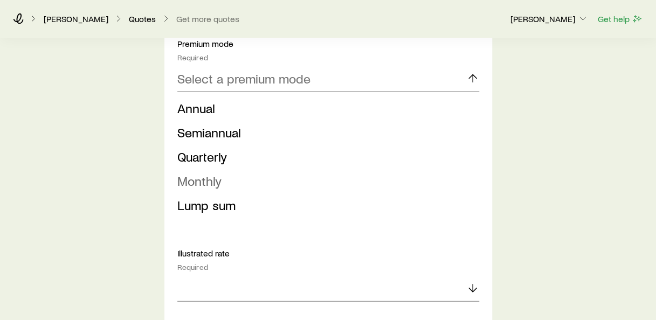
click at [211, 181] on span "Monthly" at bounding box center [199, 181] width 44 height 16
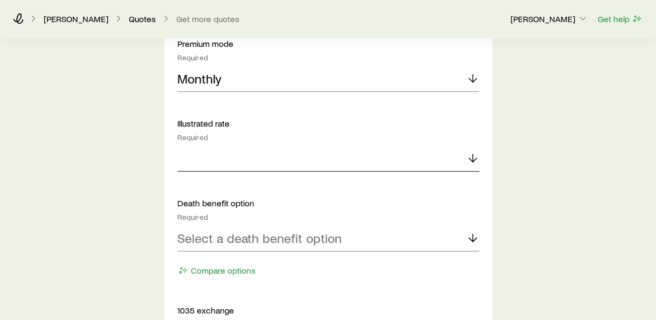
click at [209, 154] on div at bounding box center [328, 159] width 302 height 26
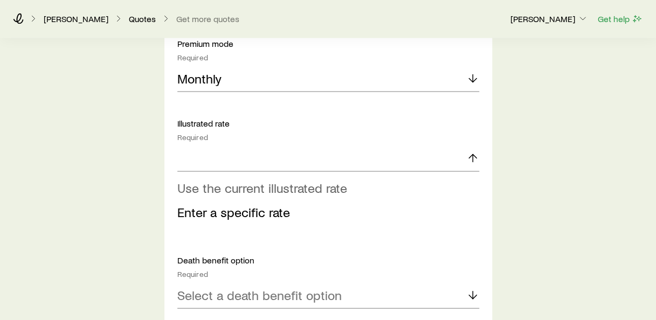
click at [217, 183] on span "Use the current illustrated rate" at bounding box center [262, 188] width 170 height 16
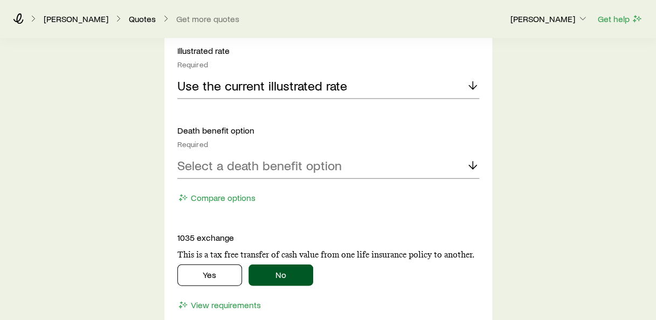
scroll to position [1083, 0]
click at [225, 173] on div "Select a death benefit option" at bounding box center [328, 166] width 302 height 26
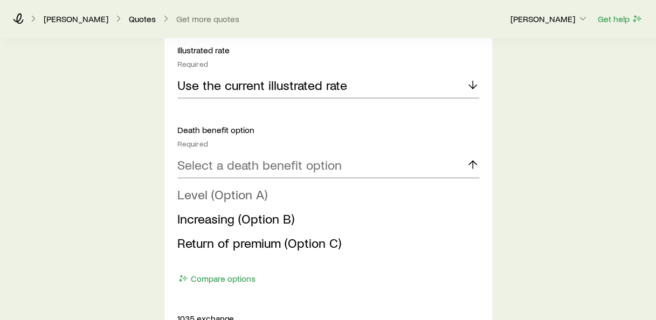
click at [220, 193] on span "Level (Option A)" at bounding box center [222, 195] width 90 height 16
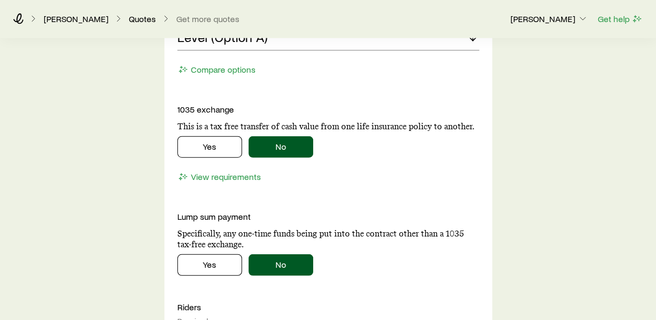
scroll to position [1212, 0]
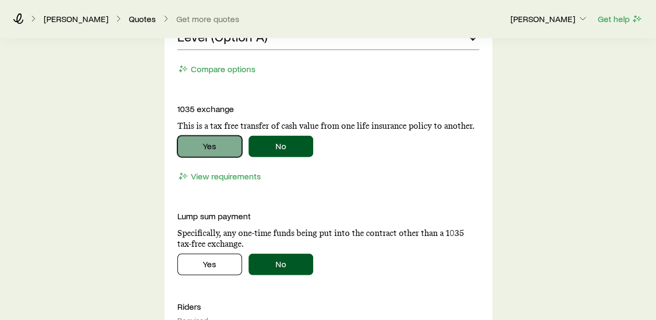
click at [225, 136] on button "Yes" at bounding box center [209, 147] width 65 height 22
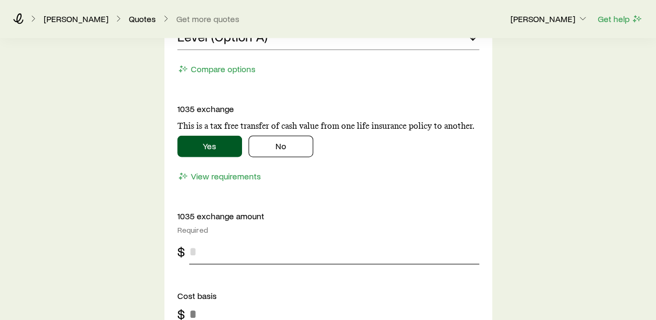
click at [232, 259] on input "tel" at bounding box center [334, 252] width 290 height 26
type input "*****"
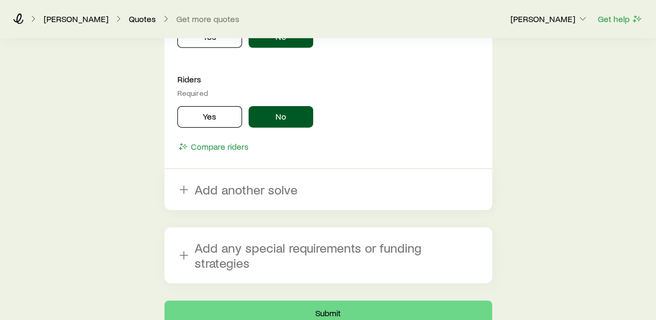
scroll to position [1643, 0]
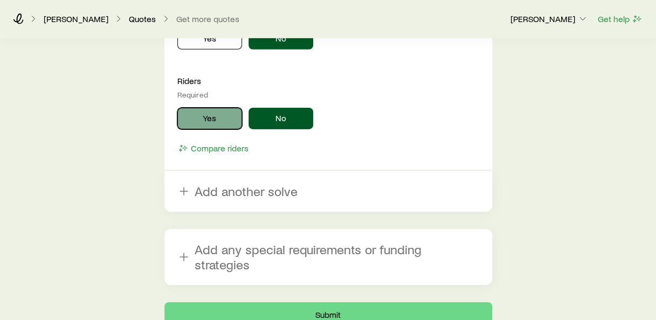
click at [207, 116] on button "Yes" at bounding box center [209, 119] width 65 height 22
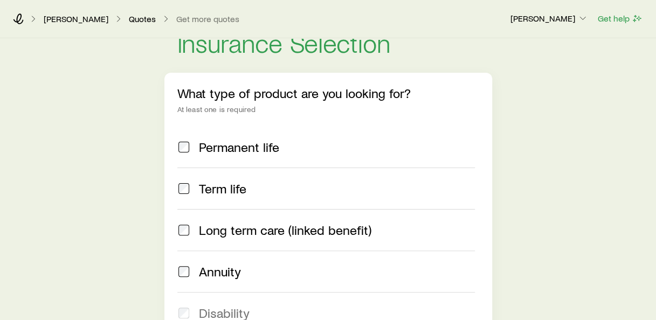
scroll to position [0, 0]
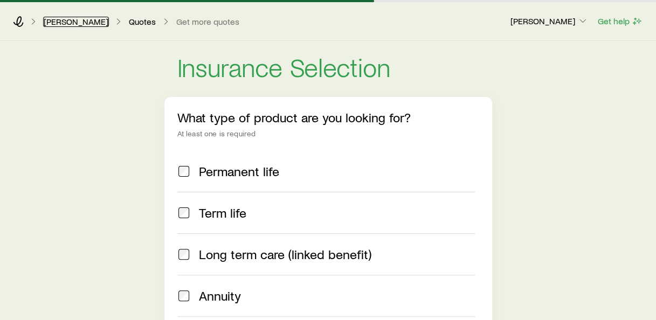
click at [69, 18] on link "[PERSON_NAME]" at bounding box center [76, 22] width 66 height 10
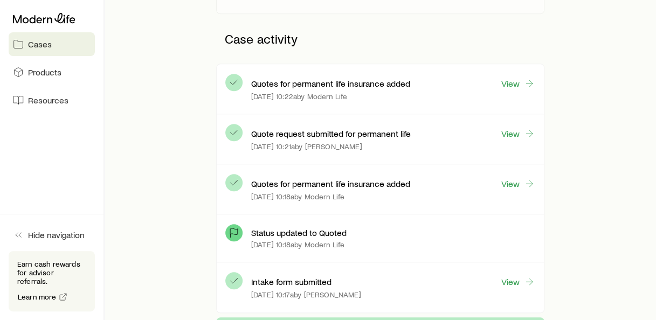
scroll to position [270, 0]
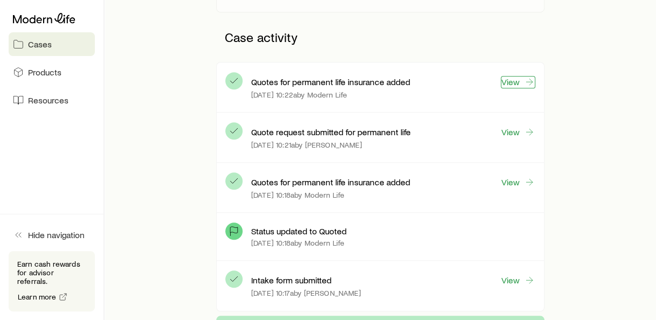
click at [516, 84] on link "View" at bounding box center [518, 82] width 35 height 12
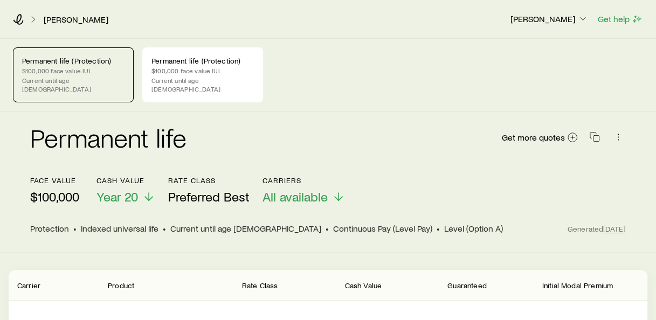
click at [94, 69] on p "$100,000 face value IUL" at bounding box center [73, 70] width 102 height 9
click at [110, 86] on div "Permanent life (Protection) $100,000 face value IUL Current until age [DEMOGRAP…" at bounding box center [73, 74] width 121 height 55
click at [180, 77] on p "Current until age [DEMOGRAPHIC_DATA]" at bounding box center [203, 84] width 102 height 17
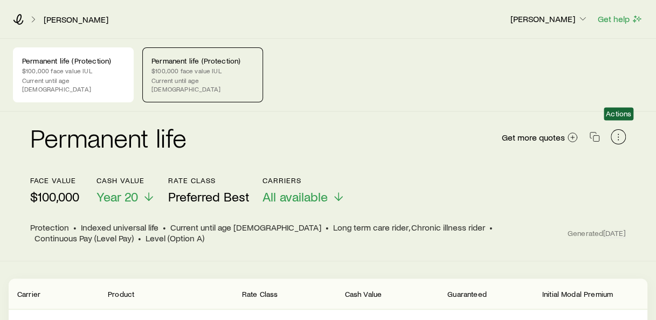
click at [617, 132] on icon "button" at bounding box center [618, 137] width 11 height 11
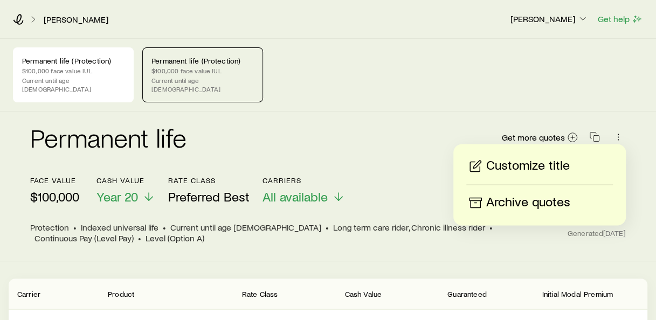
click at [527, 206] on p "Archive quotes" at bounding box center [528, 202] width 84 height 17
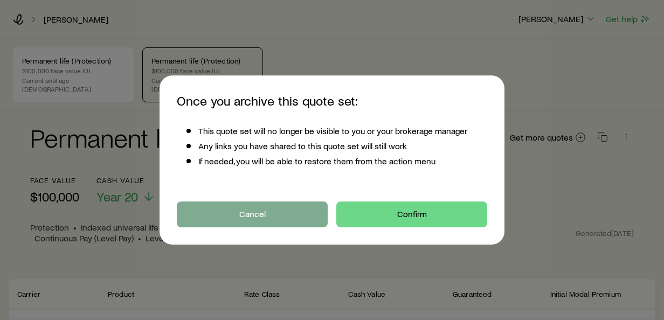
click at [293, 213] on button "Cancel" at bounding box center [252, 215] width 151 height 26
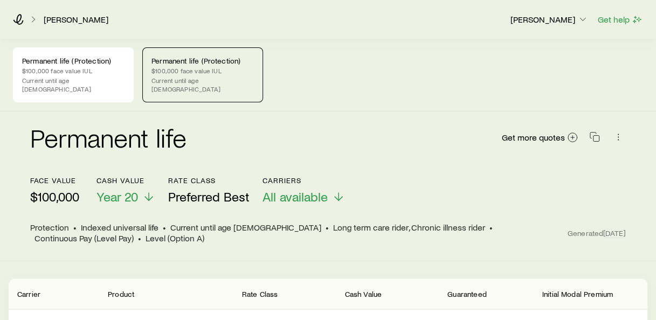
scroll to position [5, 0]
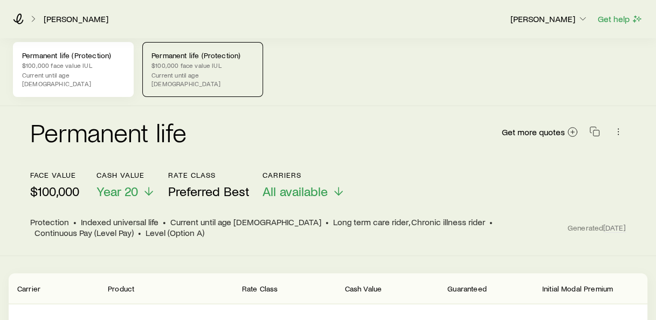
click at [73, 64] on p "$100,000 face value IUL" at bounding box center [73, 65] width 102 height 9
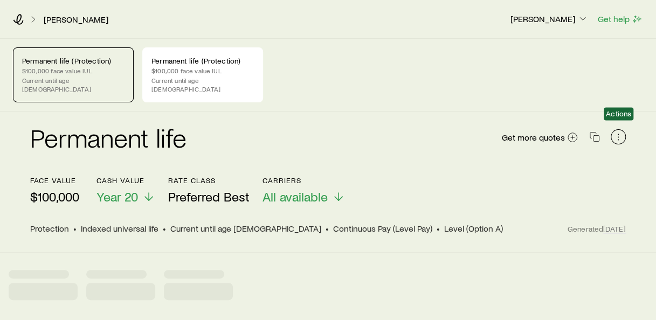
click at [616, 132] on icon "button" at bounding box center [618, 137] width 11 height 11
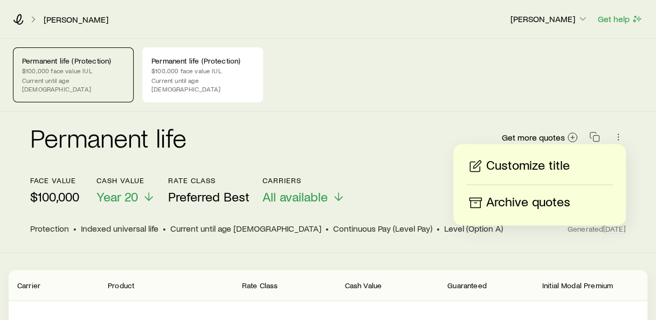
click at [537, 199] on p "Archive quotes" at bounding box center [528, 202] width 84 height 17
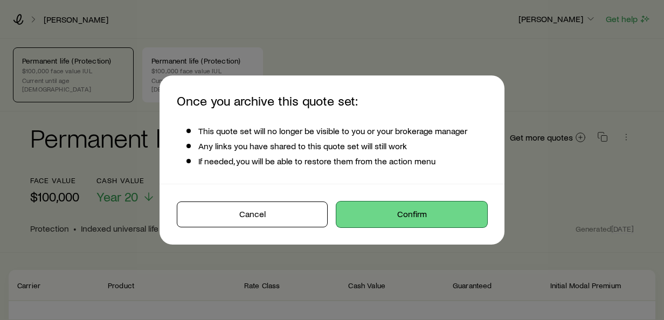
click at [423, 209] on button "Confirm" at bounding box center [412, 215] width 151 height 26
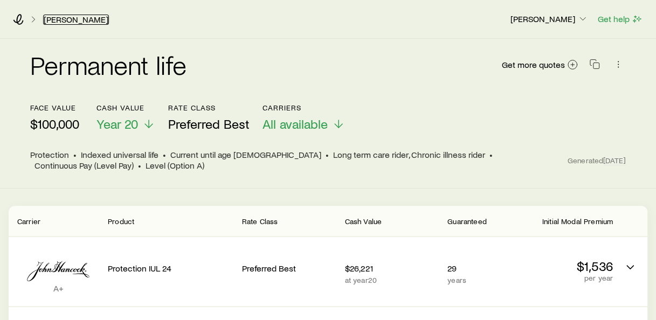
click at [61, 20] on link "[PERSON_NAME]" at bounding box center [76, 20] width 66 height 10
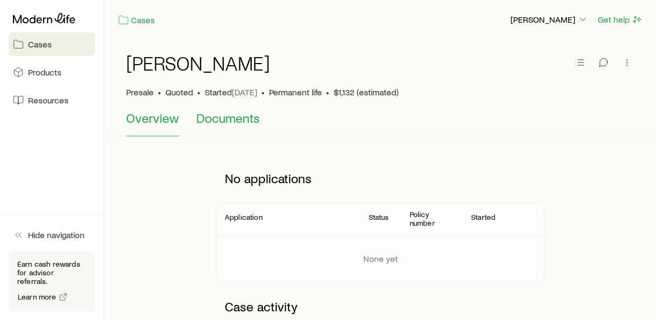
click at [220, 123] on span "Documents" at bounding box center [228, 118] width 64 height 15
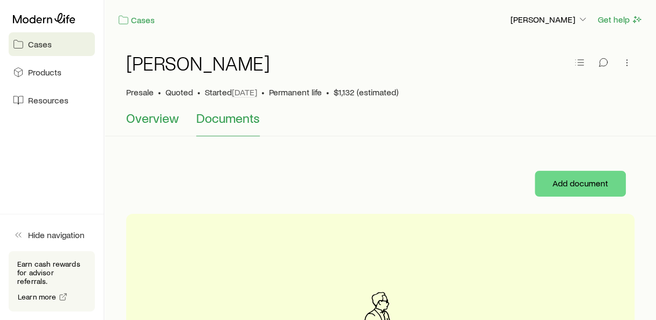
click at [152, 121] on span "Overview" at bounding box center [152, 118] width 53 height 15
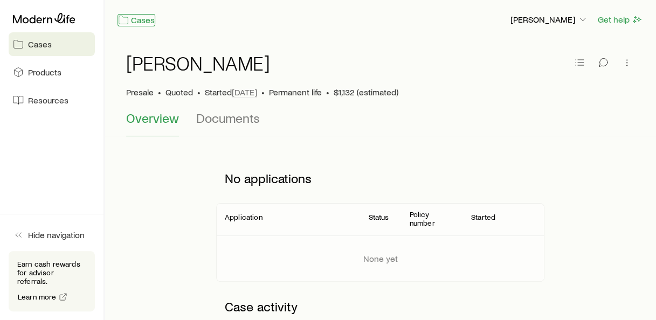
click at [140, 24] on link "Cases" at bounding box center [137, 20] width 38 height 12
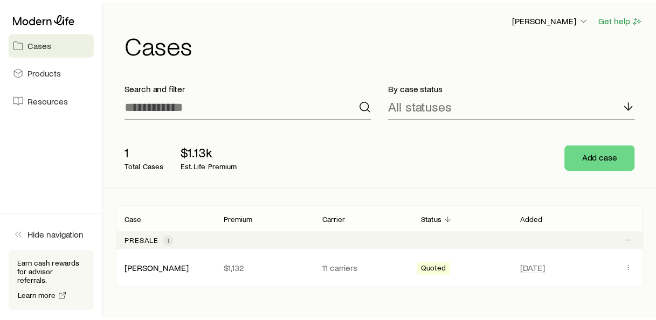
scroll to position [45, 0]
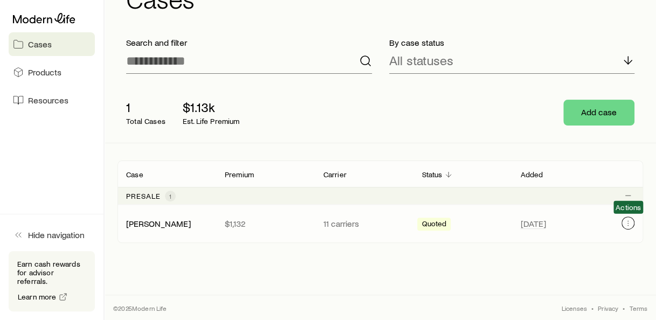
click at [626, 225] on icon "Client cases" at bounding box center [628, 223] width 9 height 9
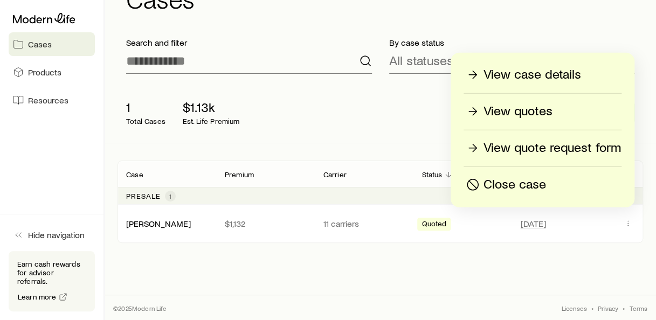
click at [565, 69] on p "View case details" at bounding box center [533, 74] width 98 height 17
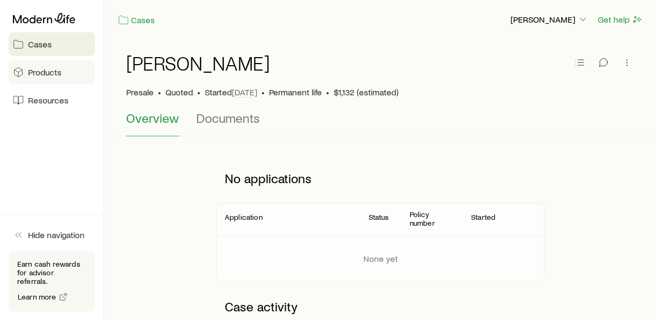
click at [40, 77] on span "Products" at bounding box center [44, 72] width 33 height 11
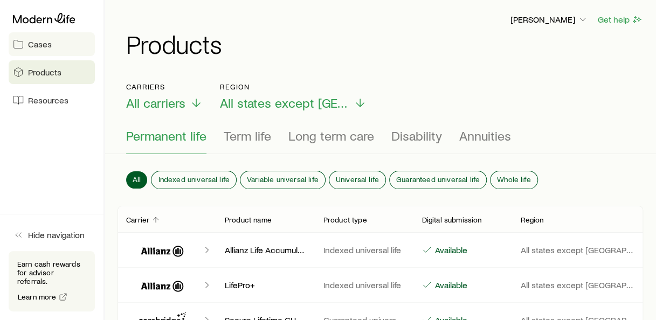
click at [43, 42] on span "Cases" at bounding box center [40, 44] width 24 height 11
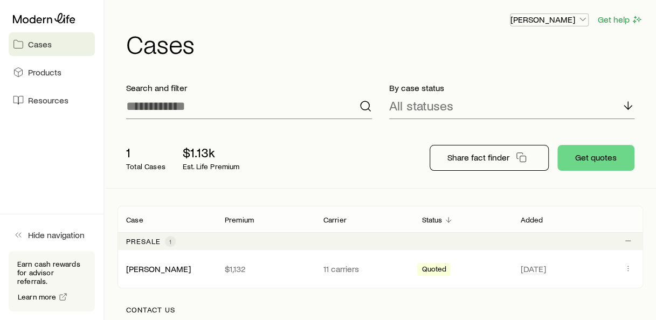
click at [576, 17] on p "[PERSON_NAME]" at bounding box center [550, 19] width 78 height 11
click at [622, 18] on button "Get help" at bounding box center [621, 19] width 46 height 12
